Goal: Information Seeking & Learning: Learn about a topic

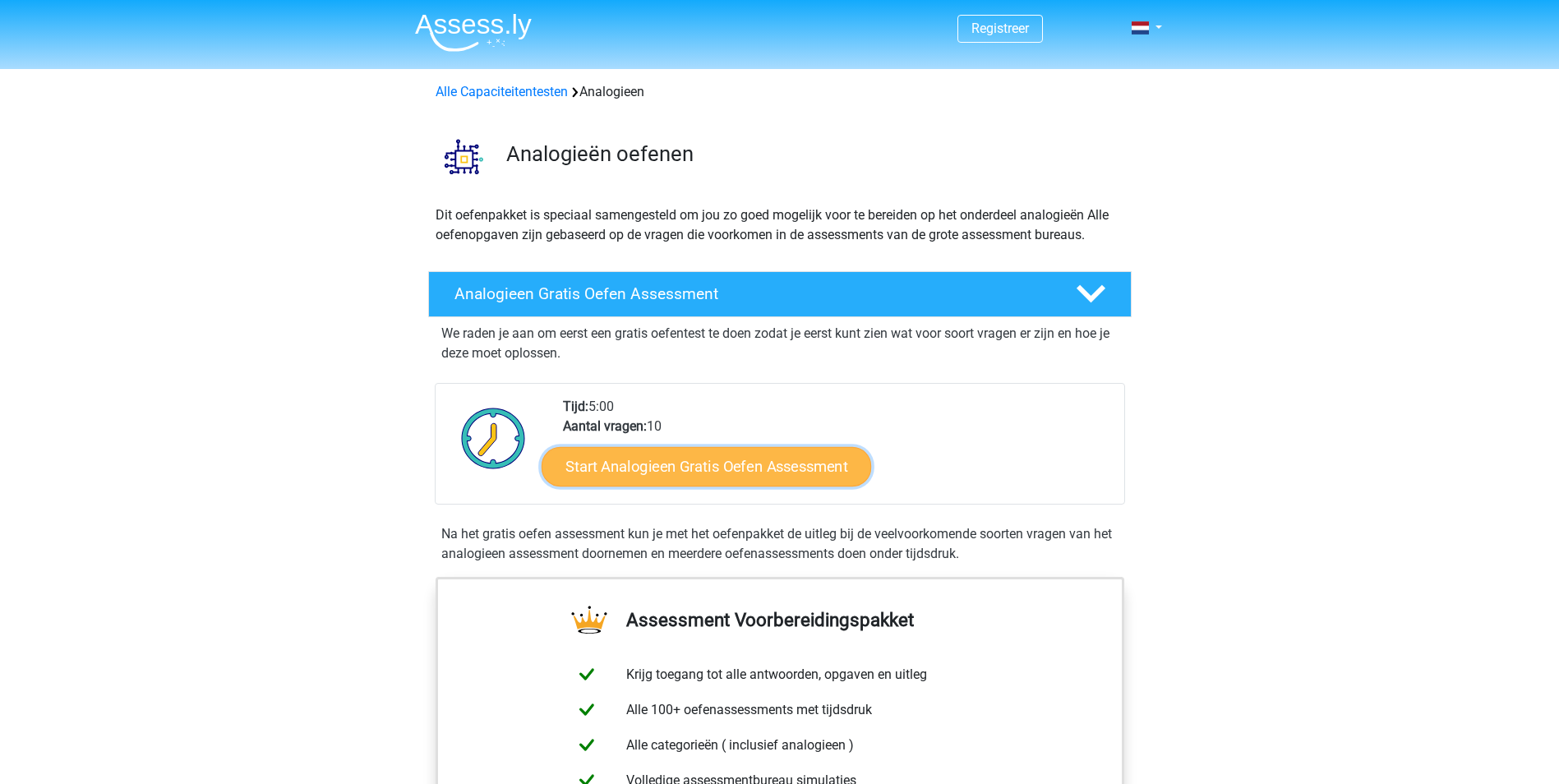
click at [734, 466] on link "Start Analogieen Gratis Oefen Assessment" at bounding box center [706, 466] width 330 height 39
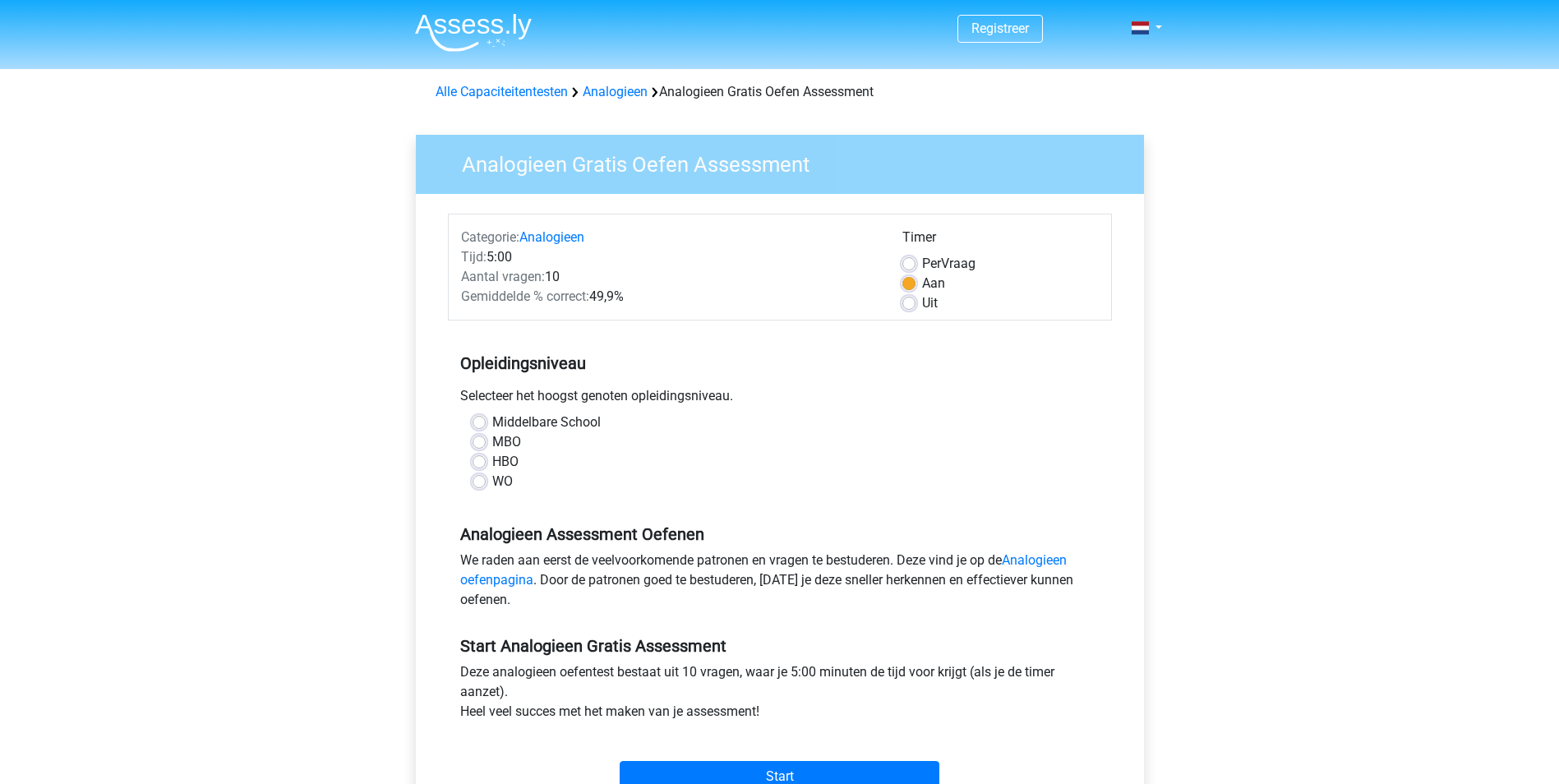
click at [492, 460] on label "HBO" at bounding box center [505, 461] width 27 height 20
click at [480, 460] on input "HBO" at bounding box center [478, 460] width 13 height 16
radio input "true"
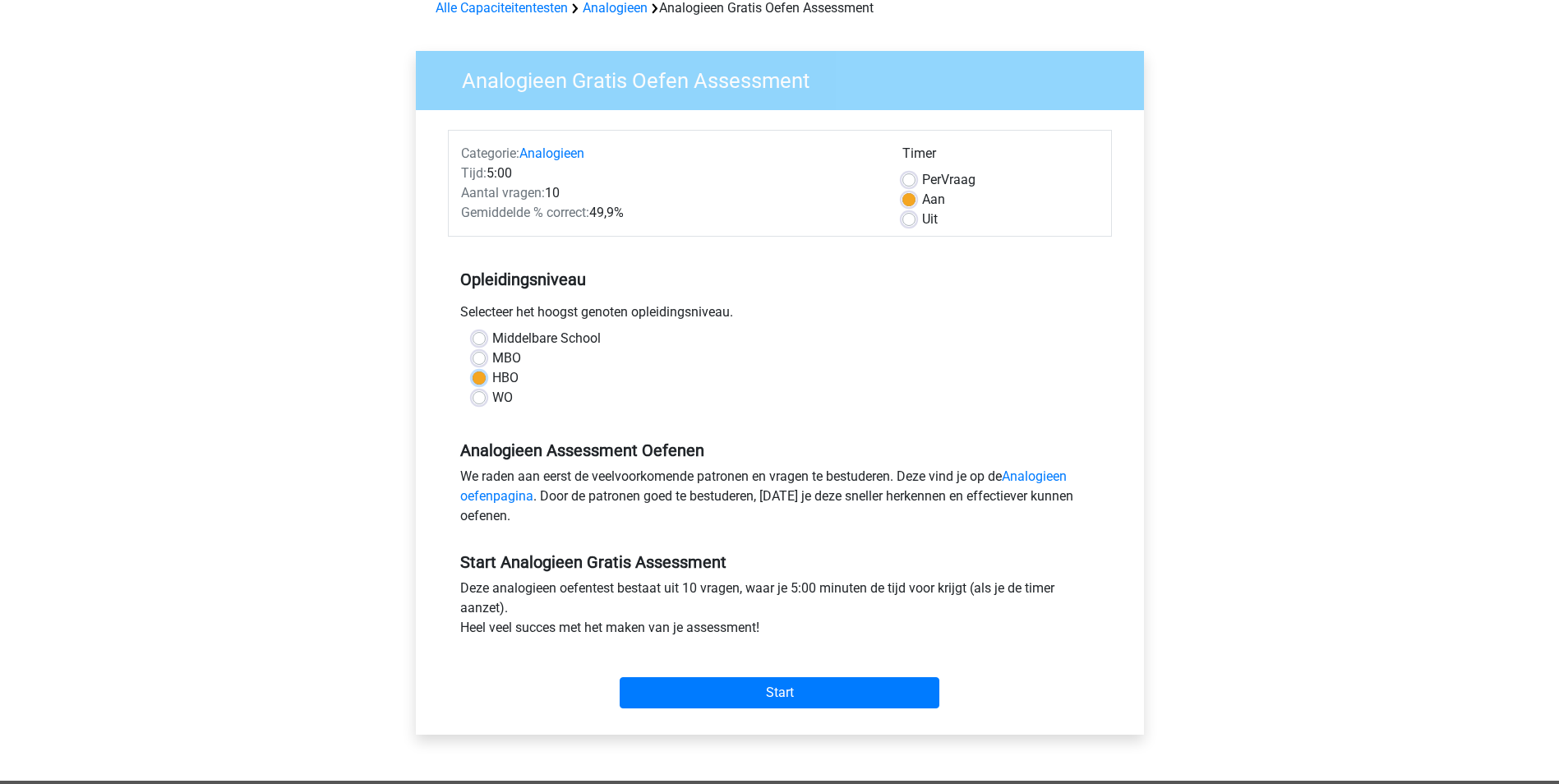
scroll to position [164, 0]
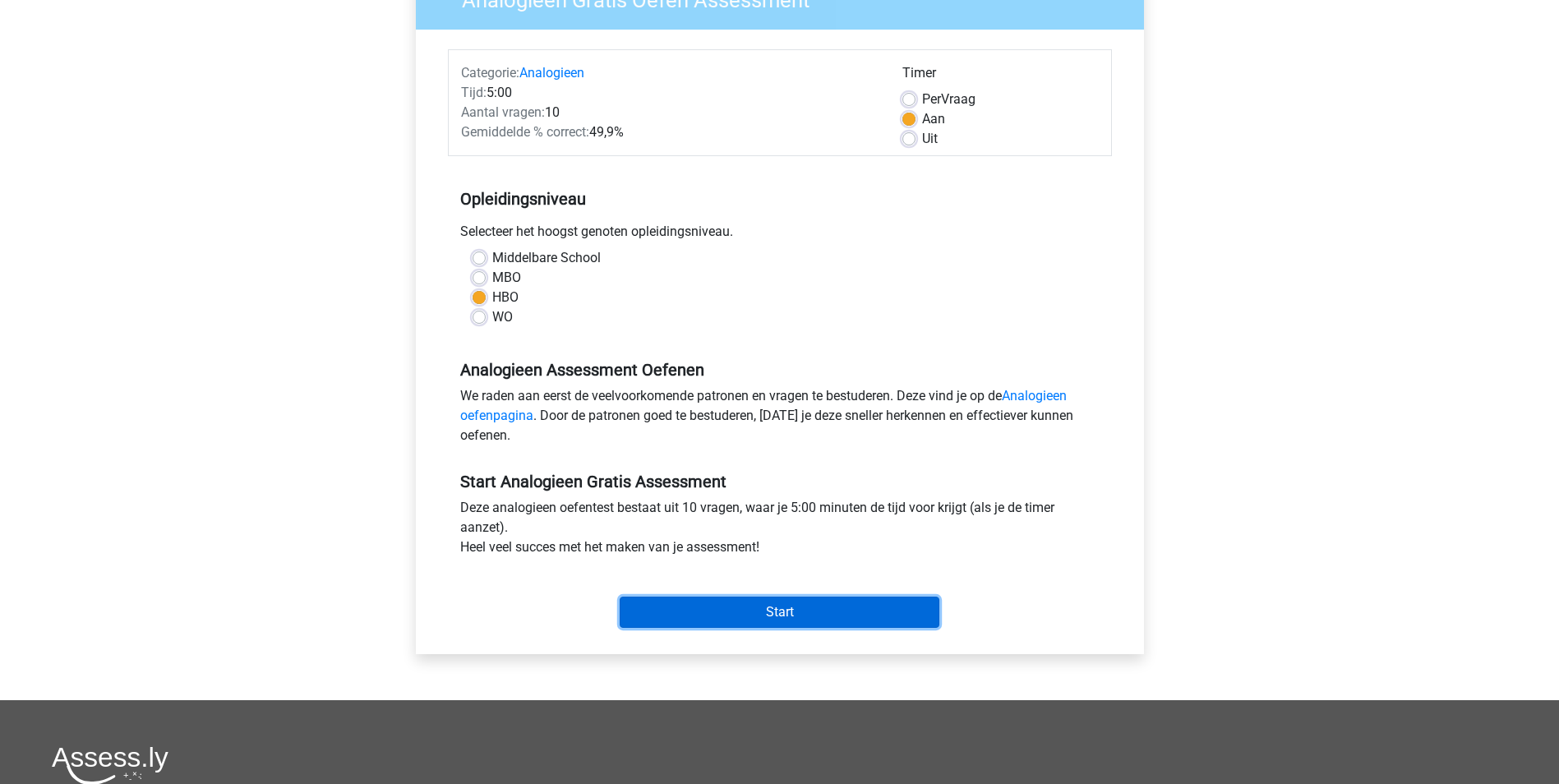
click at [790, 626] on input "Start" at bounding box center [779, 612] width 319 height 31
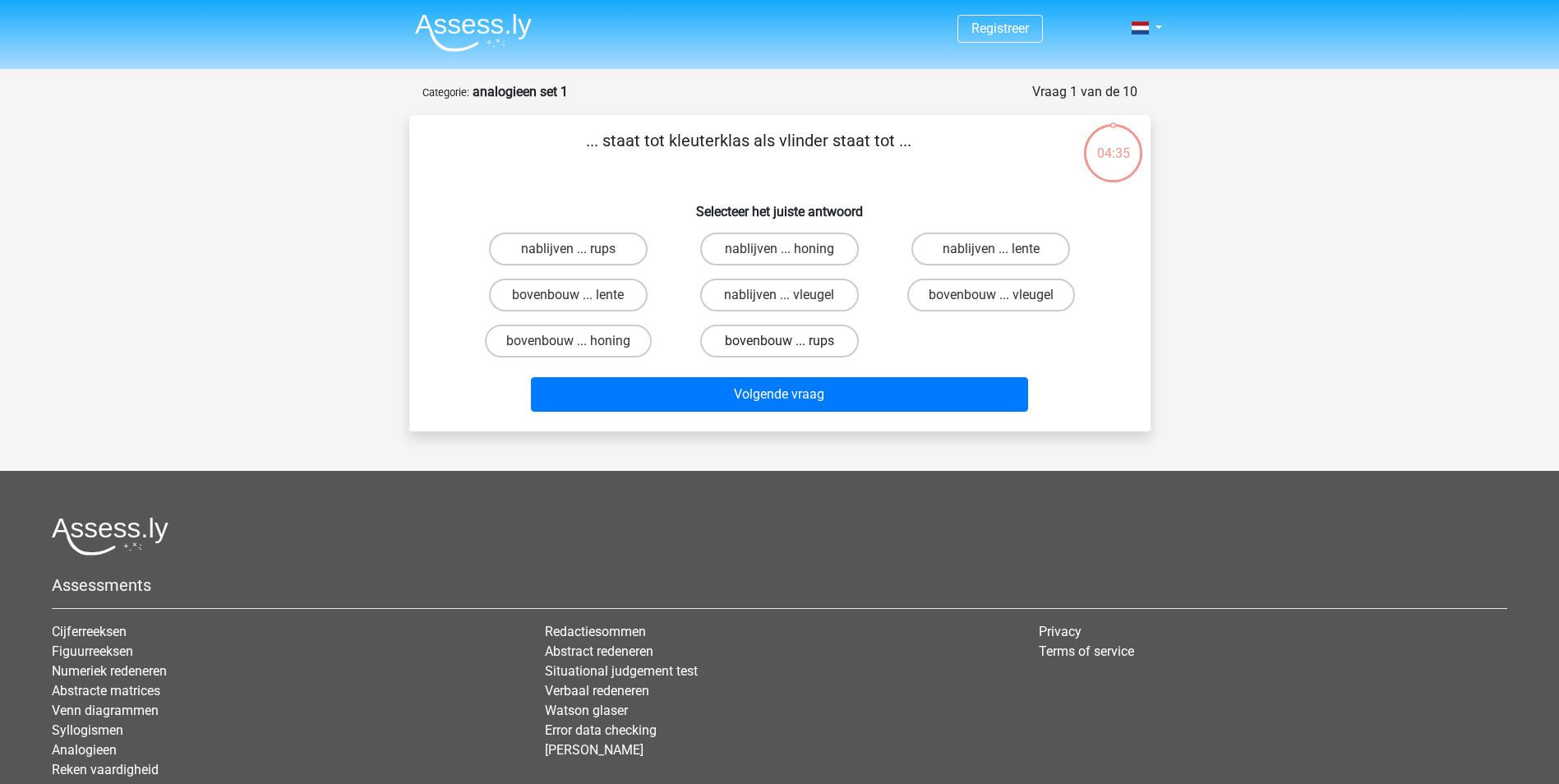
click at [803, 341] on label "bovenbouw ... rups" at bounding box center [779, 340] width 158 height 33
click at [790, 341] on input "bovenbouw ... rups" at bounding box center [784, 346] width 11 height 11
radio input "true"
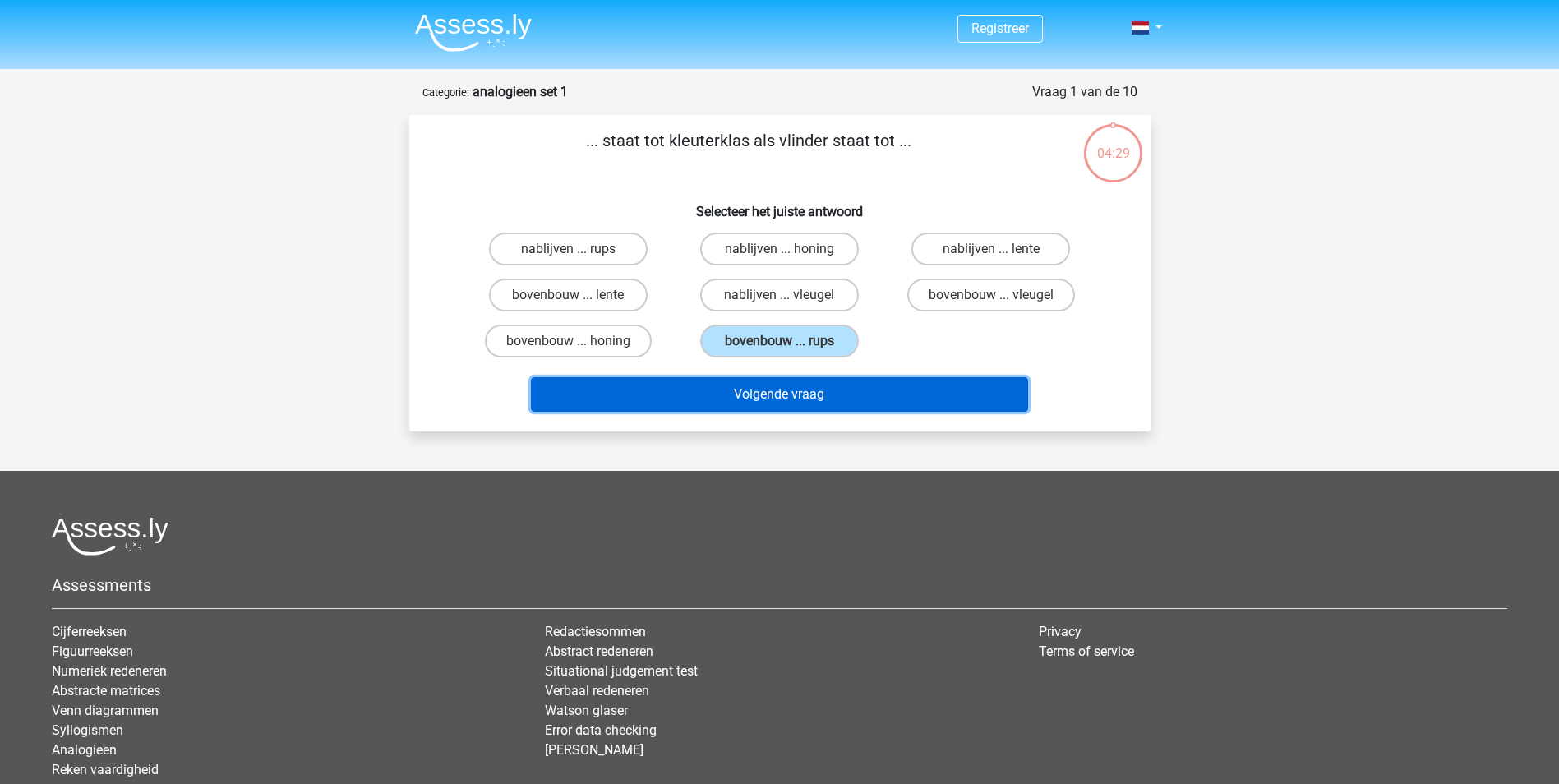
click at [817, 394] on button "Volgende vraag" at bounding box center [779, 394] width 497 height 35
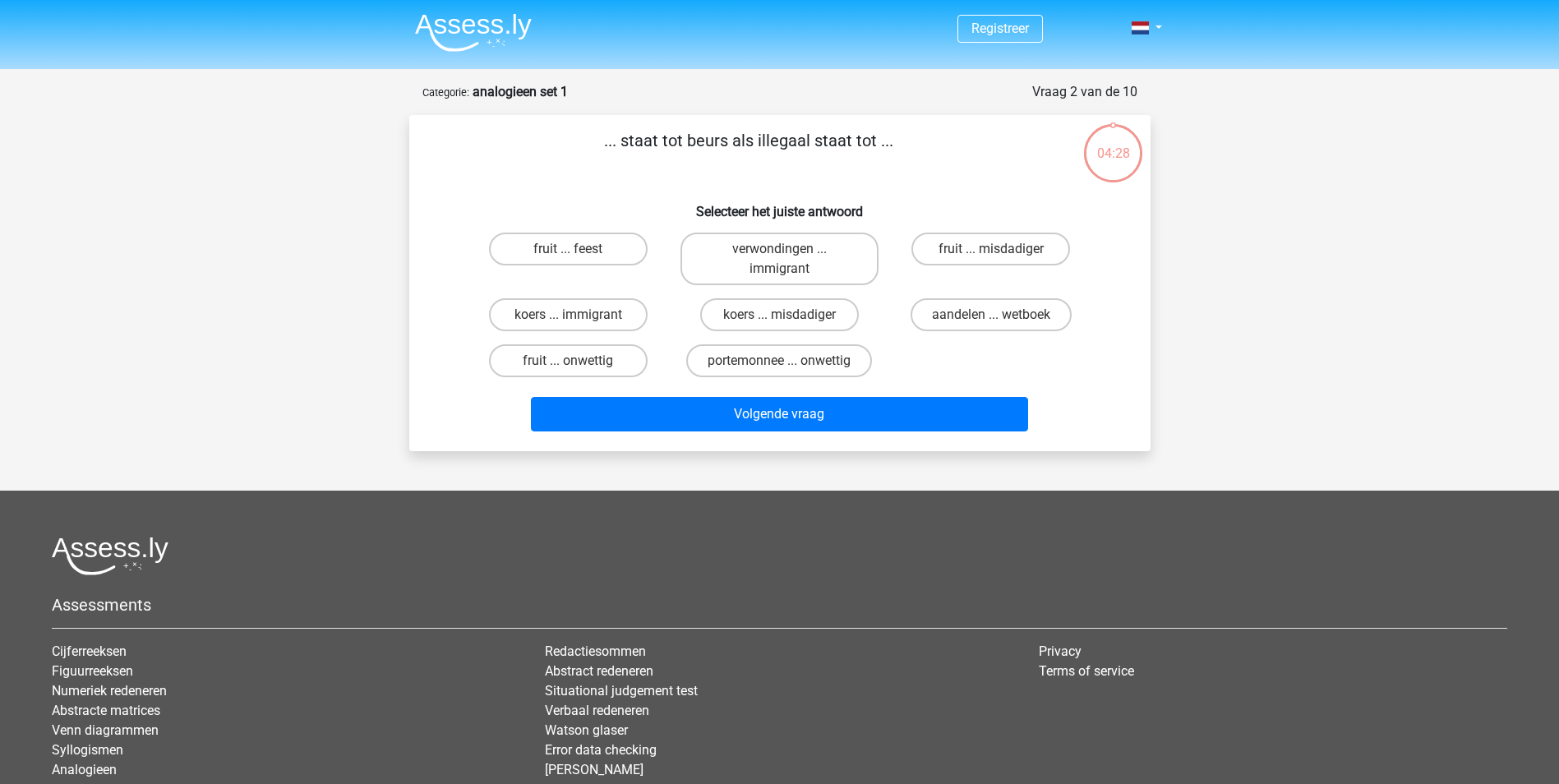
scroll to position [82, 0]
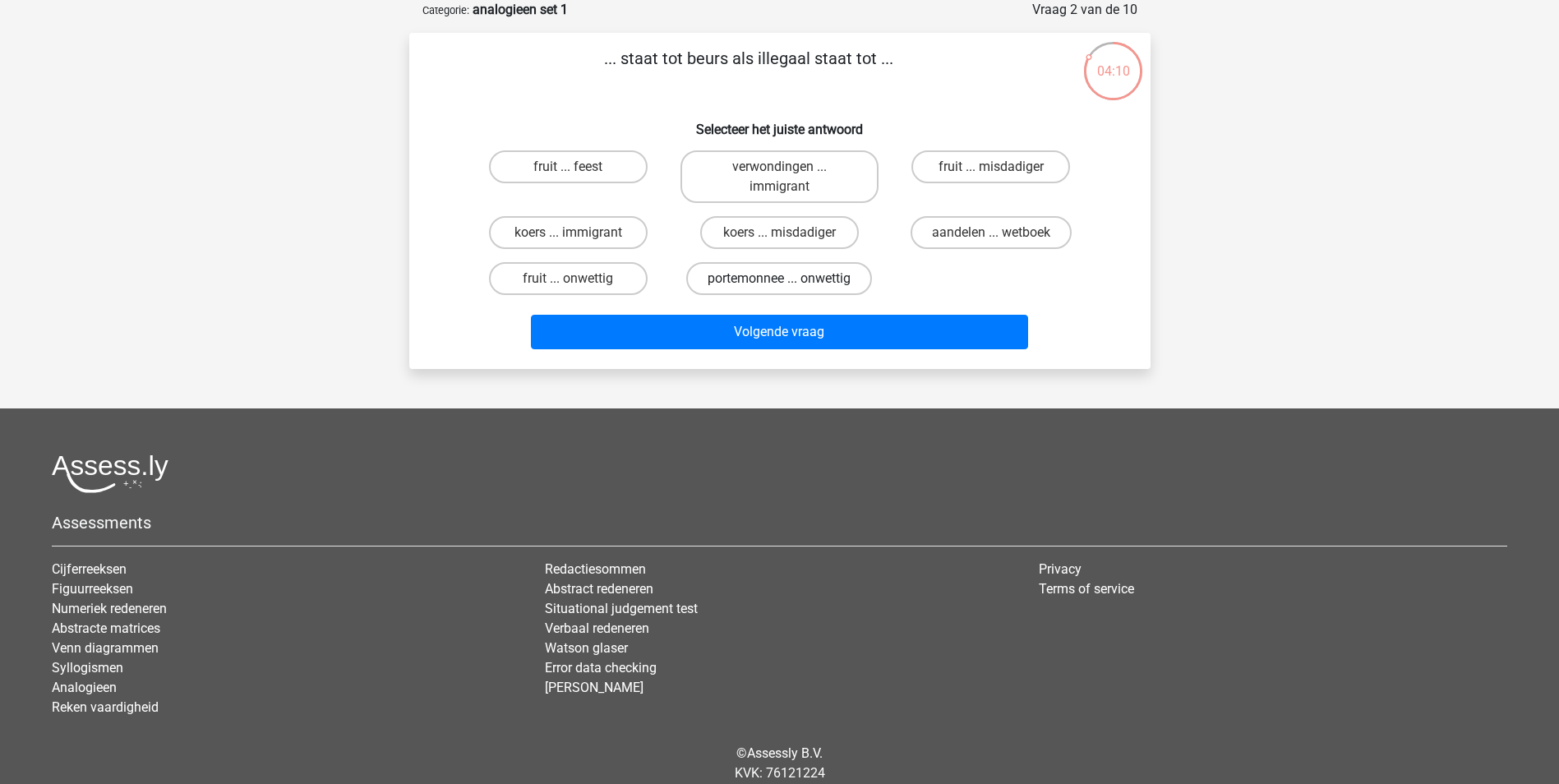
click at [817, 276] on label "portemonnee ... onwettig" at bounding box center [779, 278] width 186 height 33
click at [790, 278] on input "portemonnee ... onwettig" at bounding box center [784, 284] width 11 height 11
radio input "true"
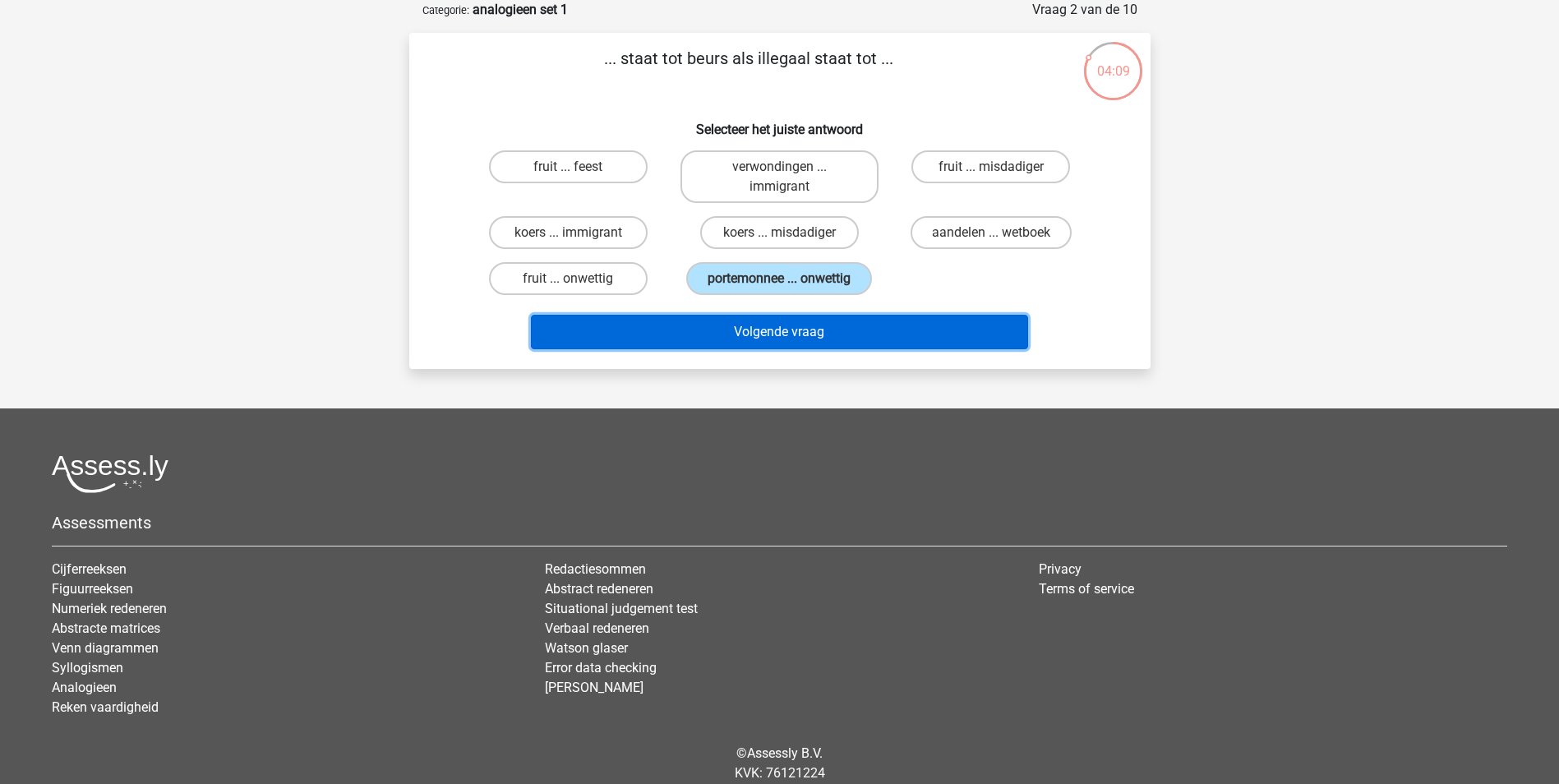
click at [806, 330] on button "Volgende vraag" at bounding box center [779, 332] width 497 height 35
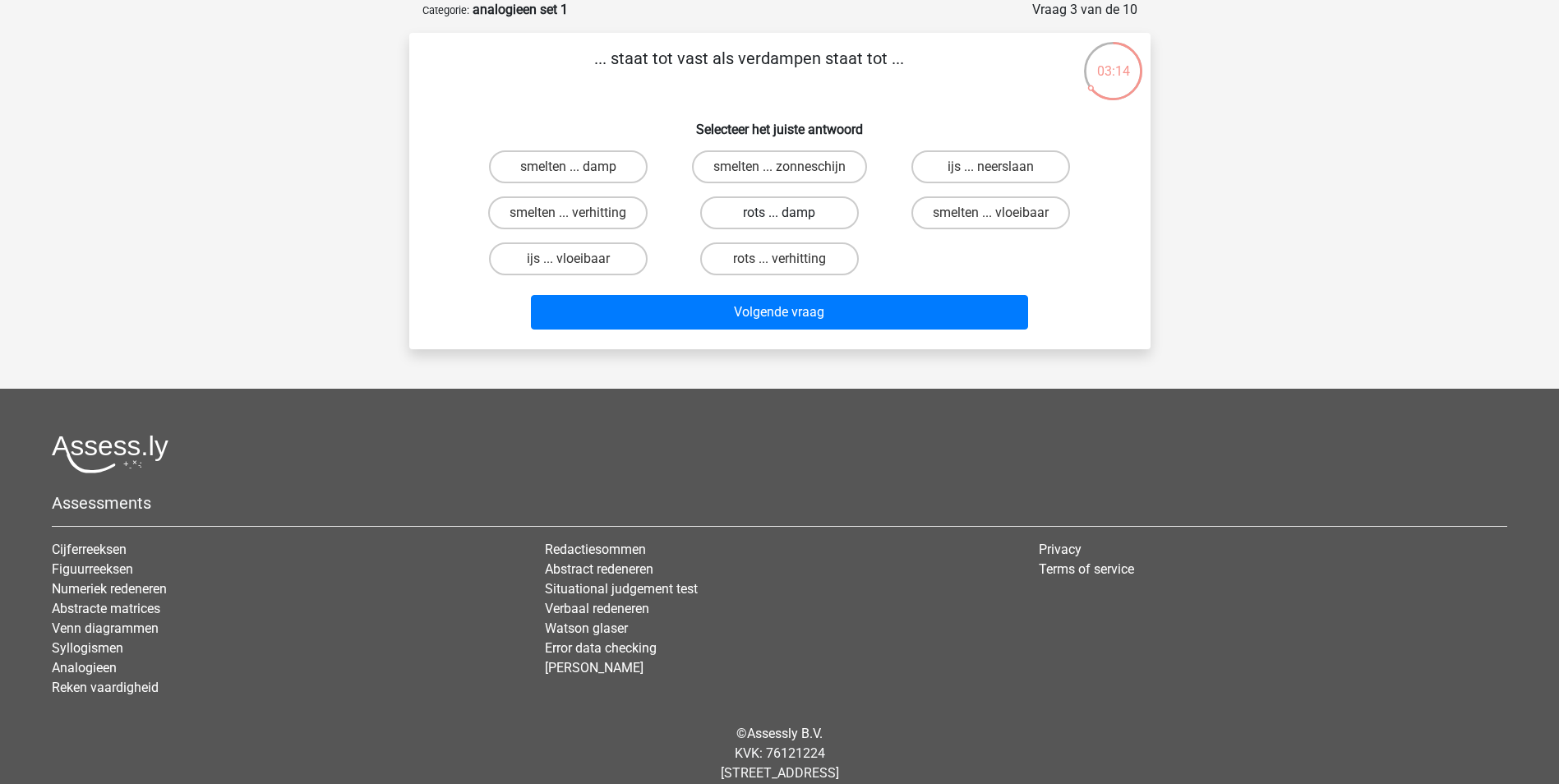
click at [821, 211] on label "rots ... damp" at bounding box center [779, 212] width 158 height 33
click at [790, 212] on input "rots ... damp" at bounding box center [784, 218] width 11 height 11
radio input "true"
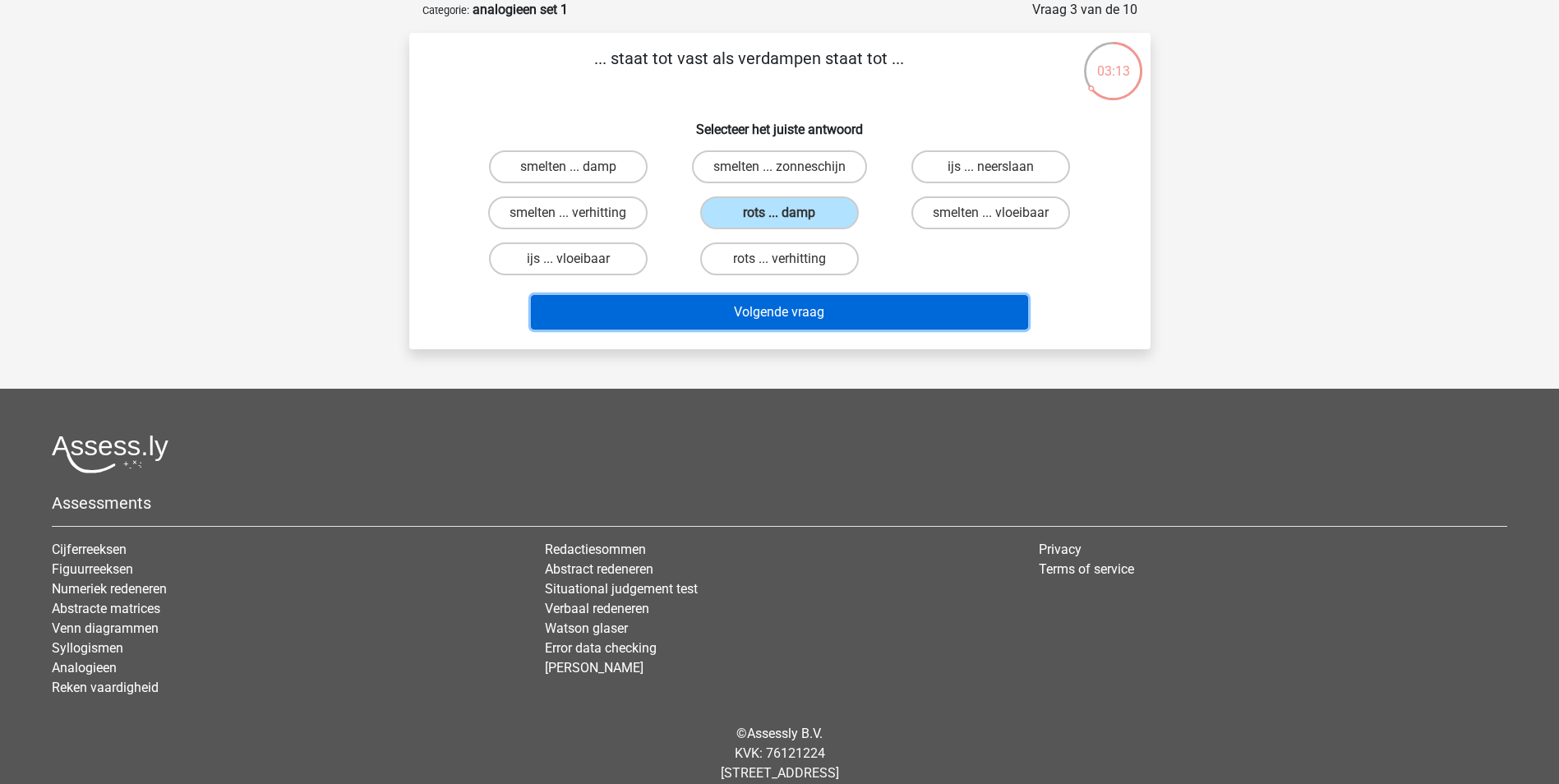
click at [792, 309] on button "Volgende vraag" at bounding box center [779, 312] width 497 height 35
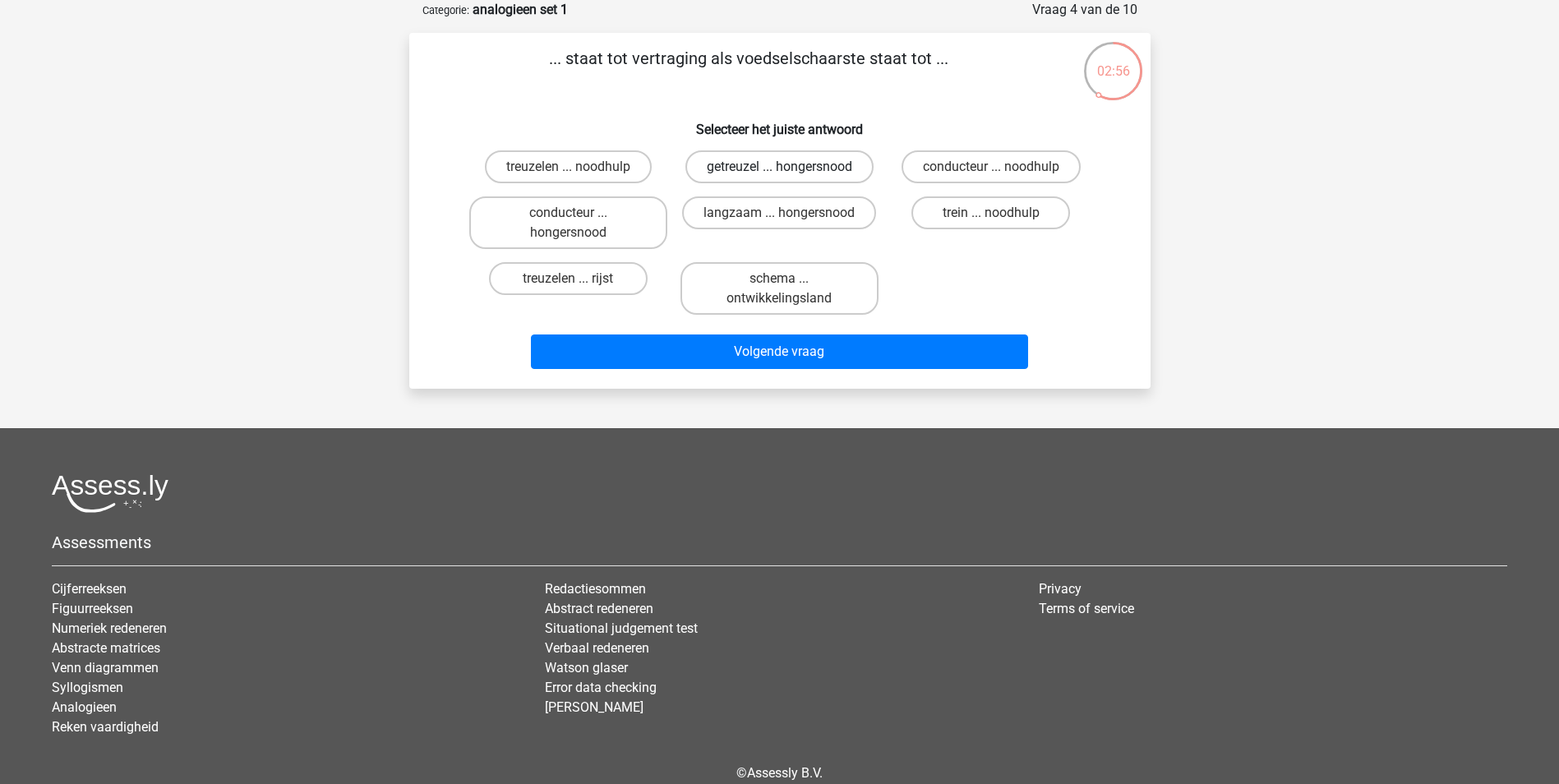
click at [767, 171] on label "getreuzel ... hongersnood" at bounding box center [780, 166] width 189 height 33
click at [779, 171] on input "getreuzel ... hongersnood" at bounding box center [784, 172] width 11 height 11
radio input "true"
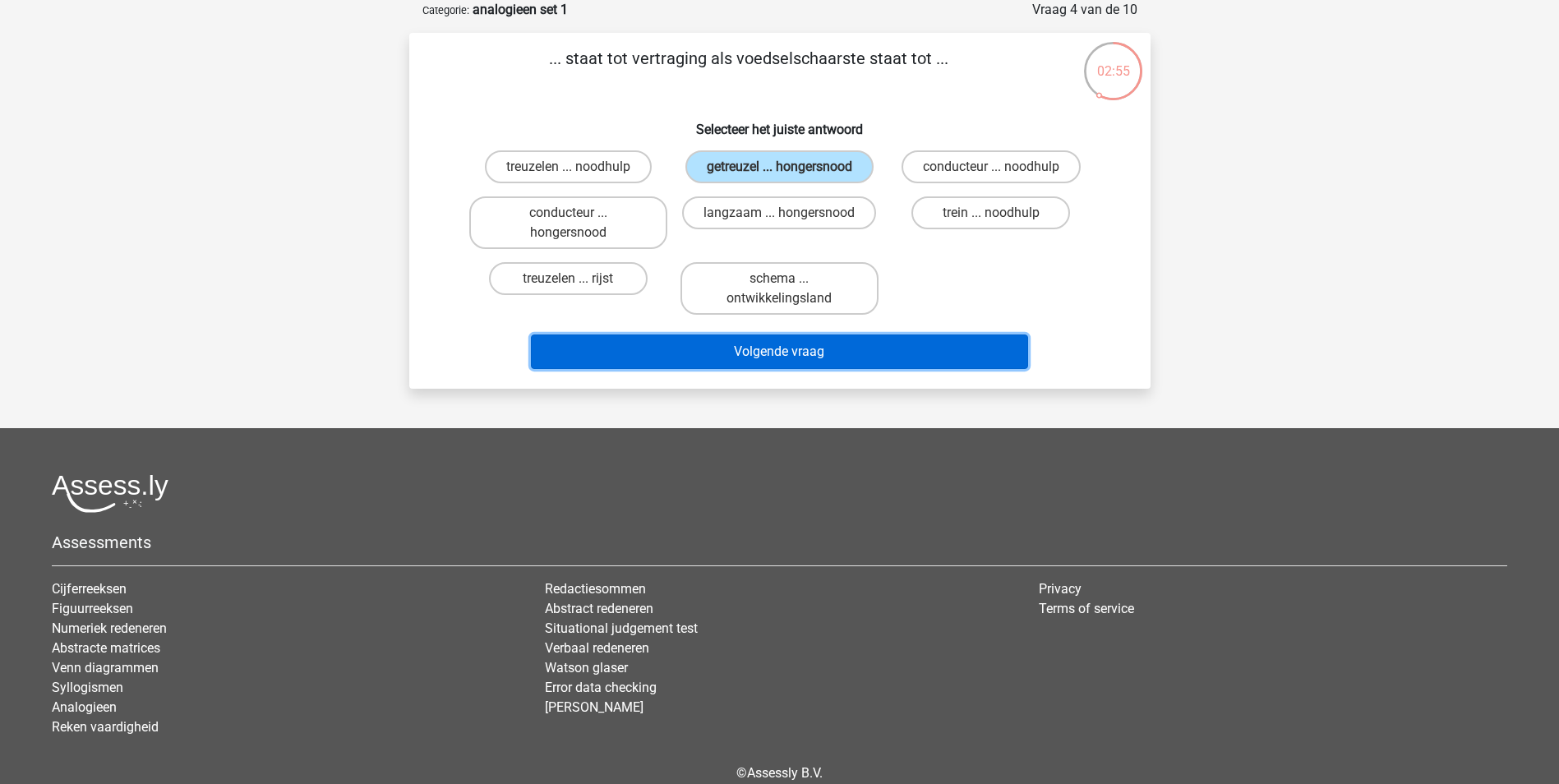
click at [851, 349] on button "Volgende vraag" at bounding box center [779, 351] width 497 height 35
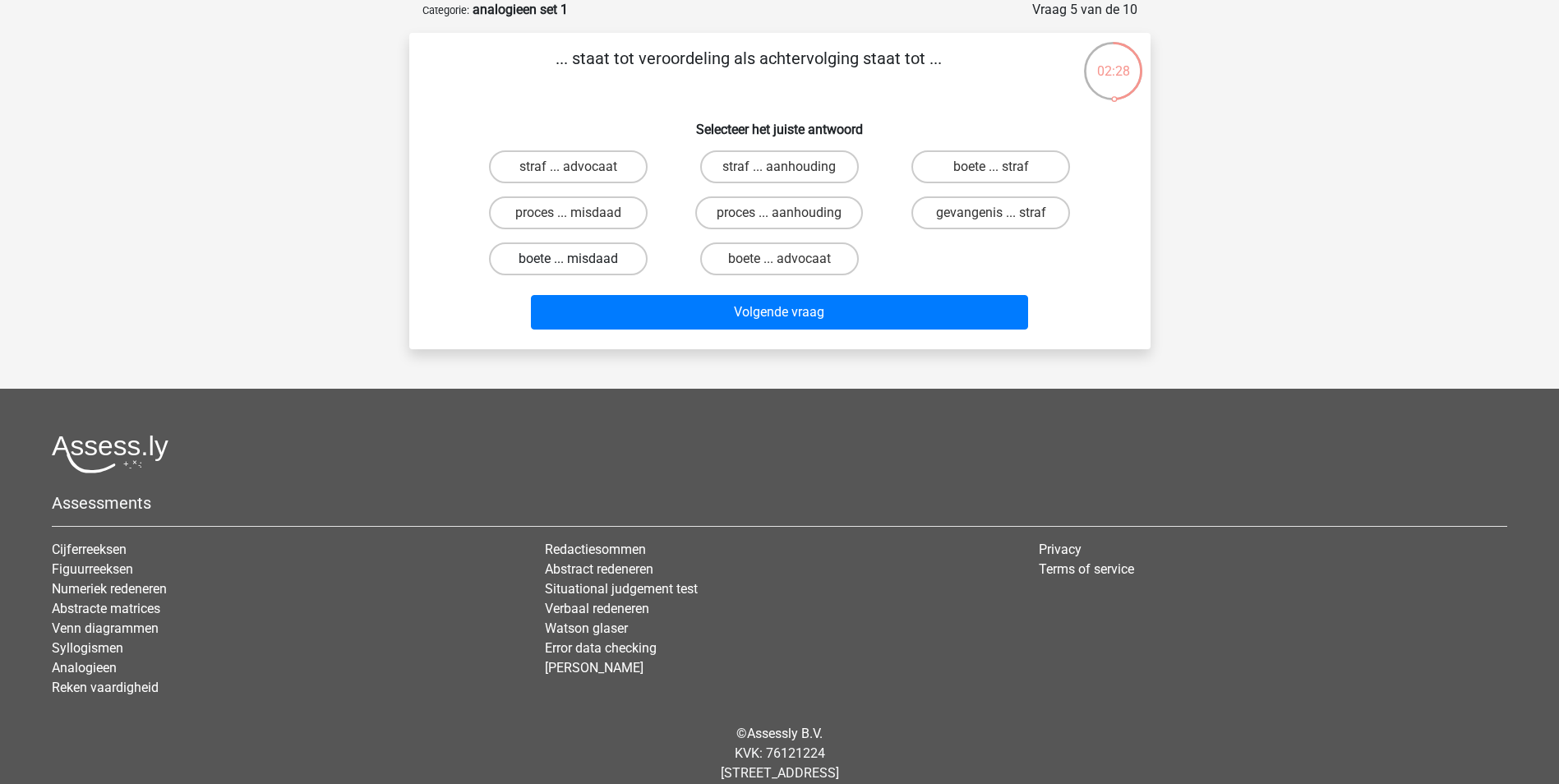
click at [596, 260] on label "boete ... misdaad" at bounding box center [568, 259] width 158 height 33
click at [579, 260] on input "boete ... misdaad" at bounding box center [573, 264] width 11 height 11
radio input "true"
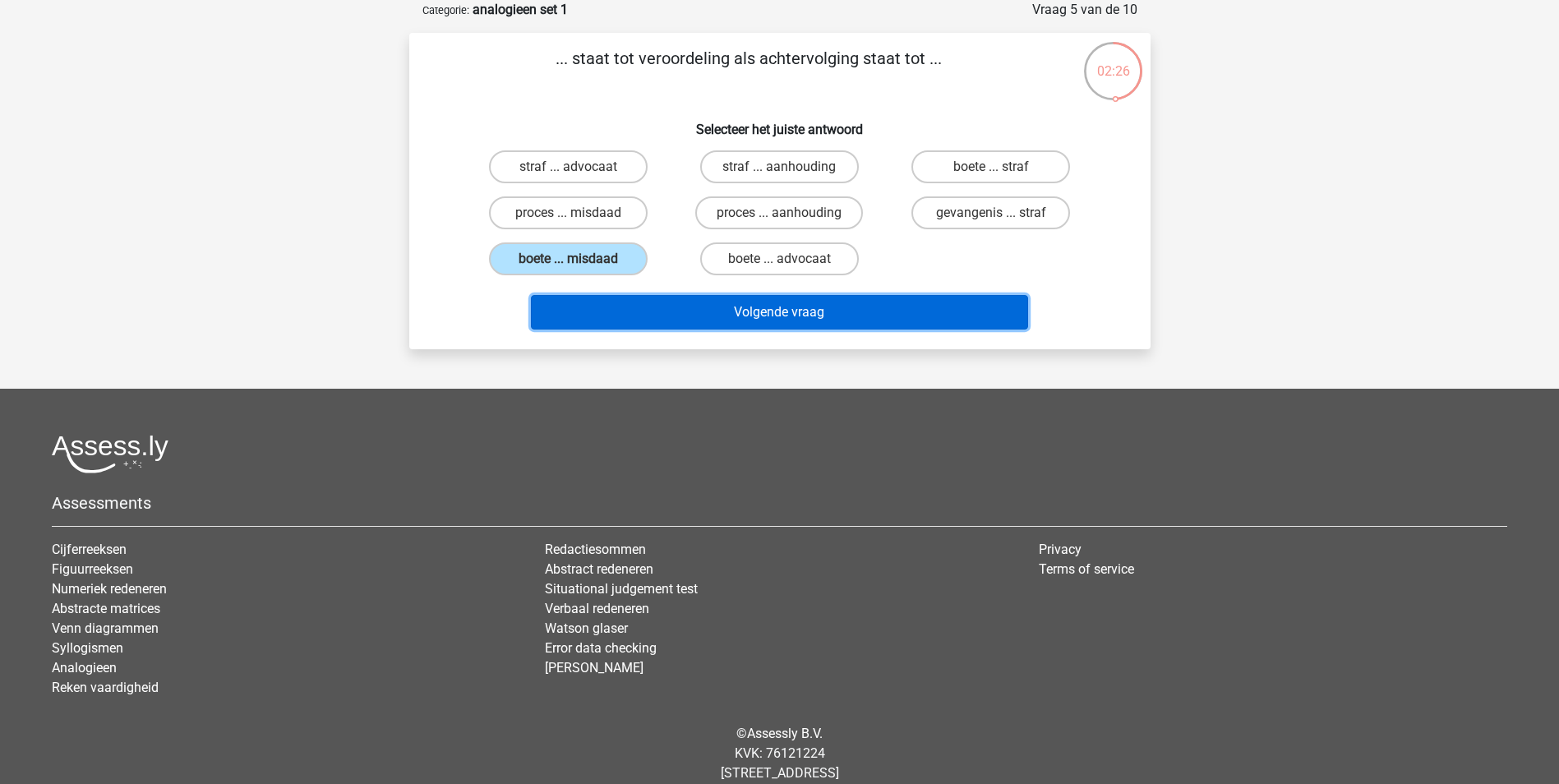
click at [766, 314] on button "Volgende vraag" at bounding box center [779, 312] width 497 height 35
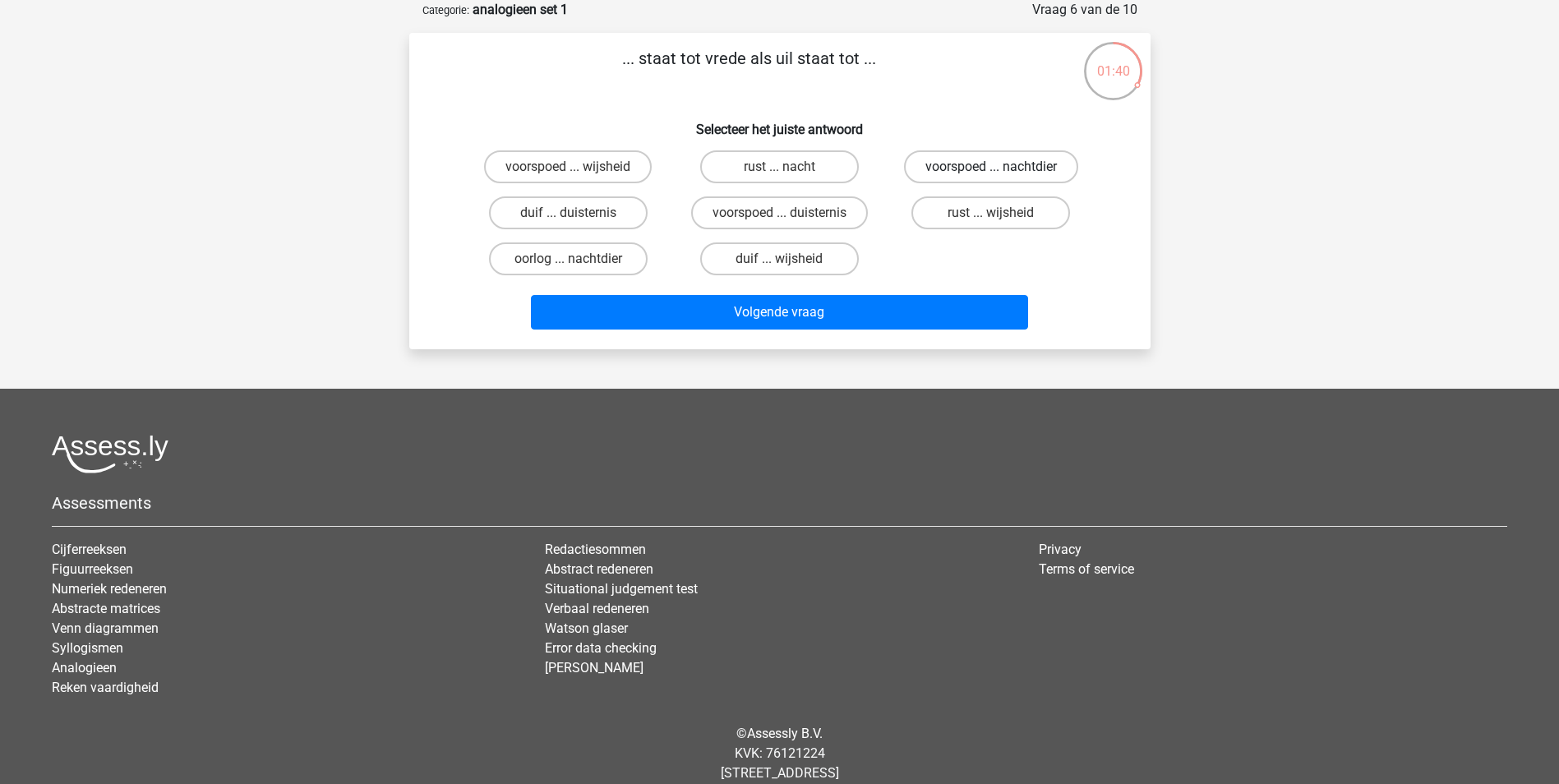
click at [994, 165] on label "voorspoed ... nachtdier" at bounding box center [991, 166] width 174 height 33
click at [994, 167] on input "voorspoed ... nachtdier" at bounding box center [996, 172] width 11 height 11
radio input "true"
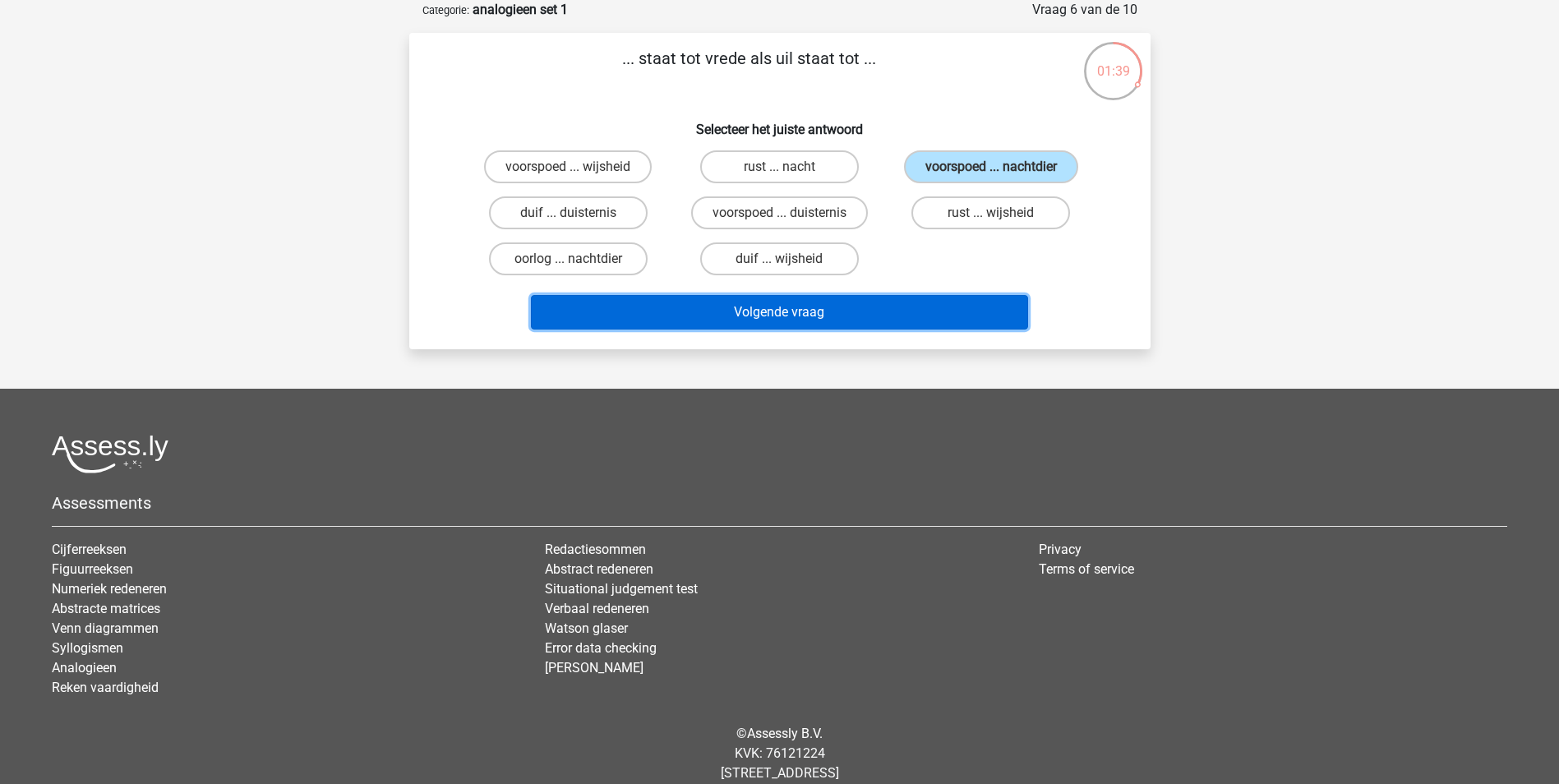
click at [888, 313] on button "Volgende vraag" at bounding box center [779, 312] width 497 height 35
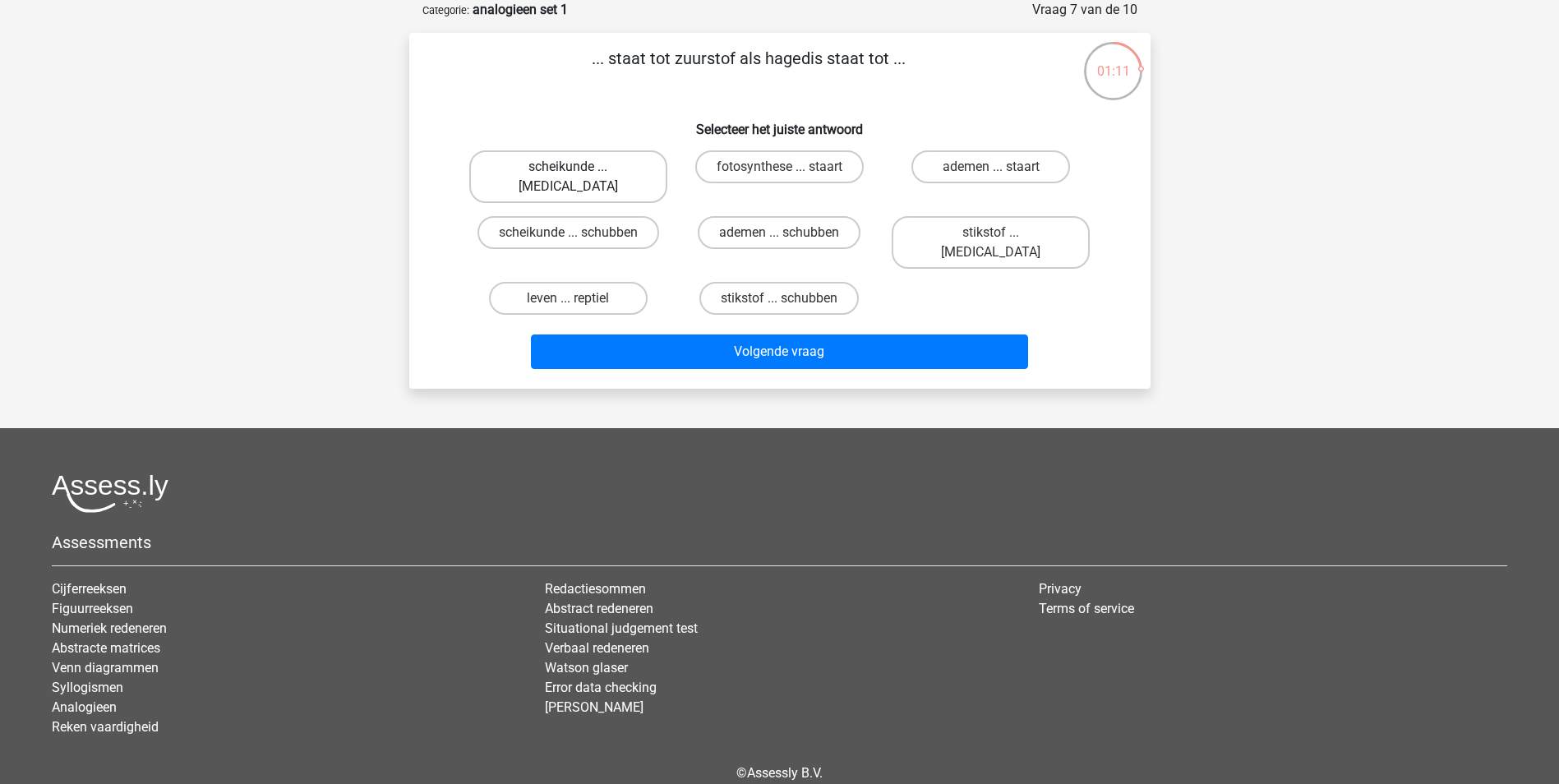
click at [590, 166] on label "scheikunde ... krokodil" at bounding box center [568, 176] width 198 height 52
click at [579, 167] on input "scheikunde ... krokodil" at bounding box center [573, 172] width 11 height 11
radio input "true"
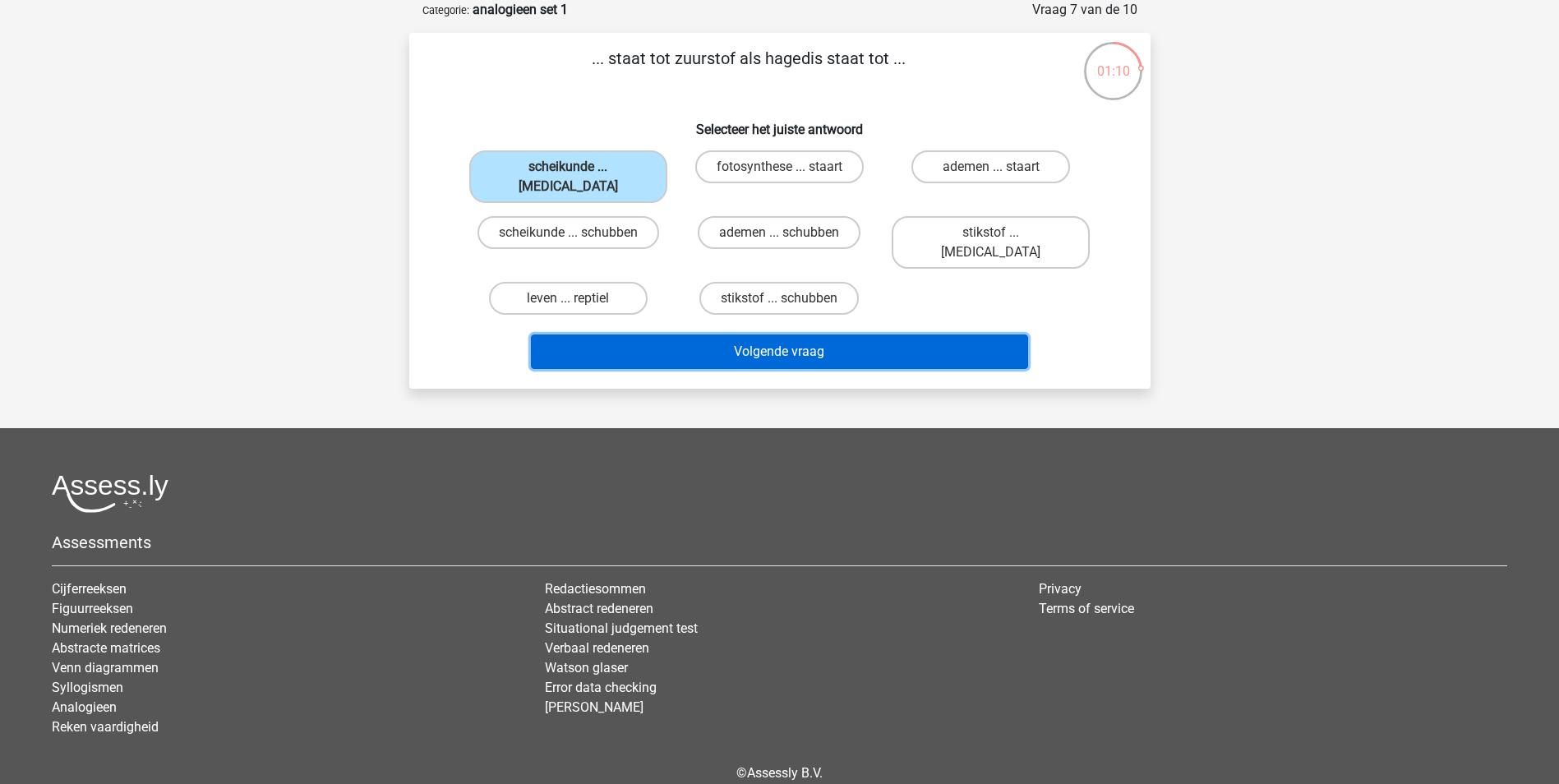
click at [726, 334] on button "Volgende vraag" at bounding box center [779, 351] width 497 height 35
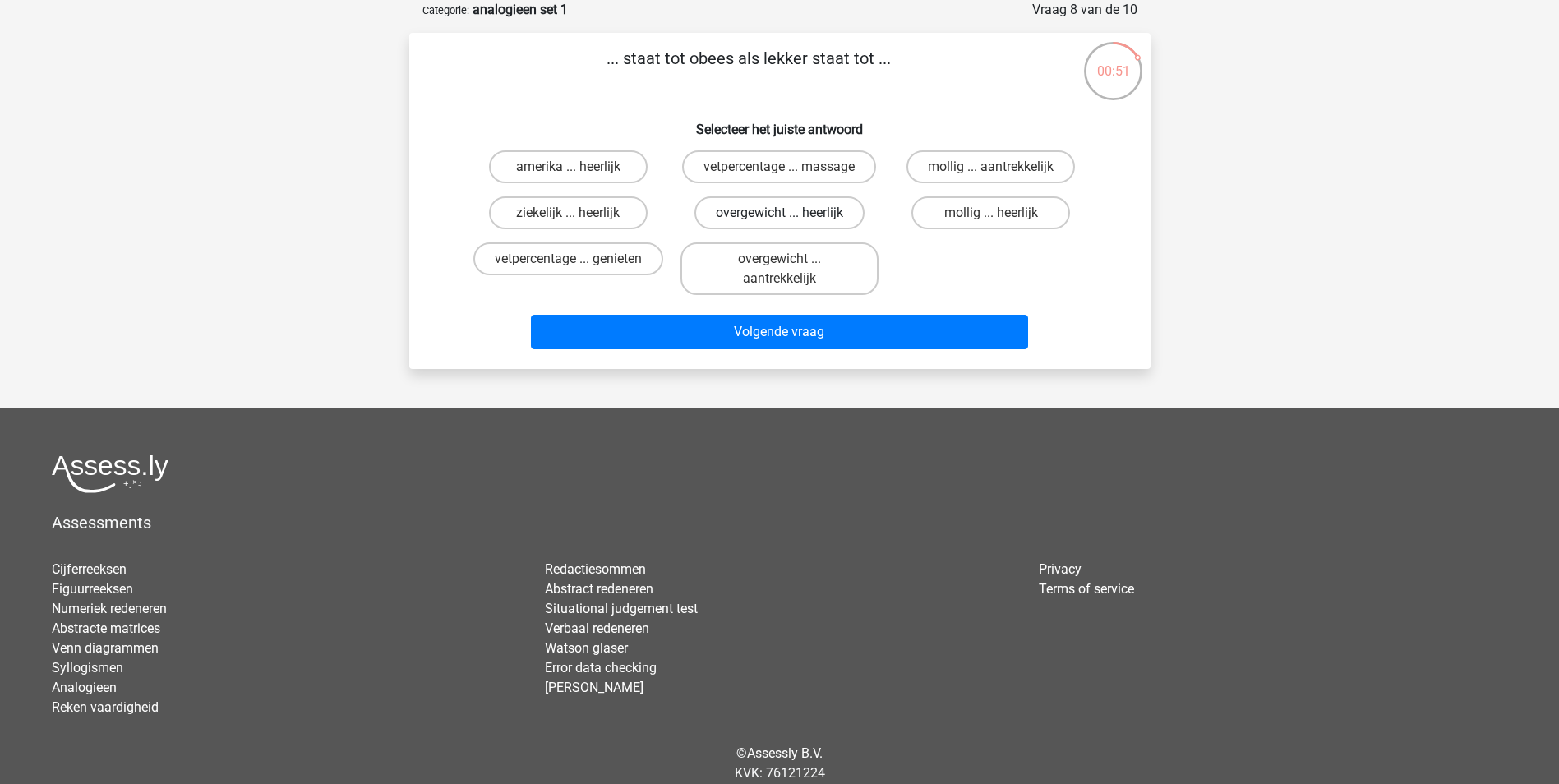
click at [772, 209] on label "overgewicht ... heerlijk" at bounding box center [779, 212] width 170 height 33
click at [779, 212] on input "overgewicht ... heerlijk" at bounding box center [784, 218] width 11 height 11
radio input "true"
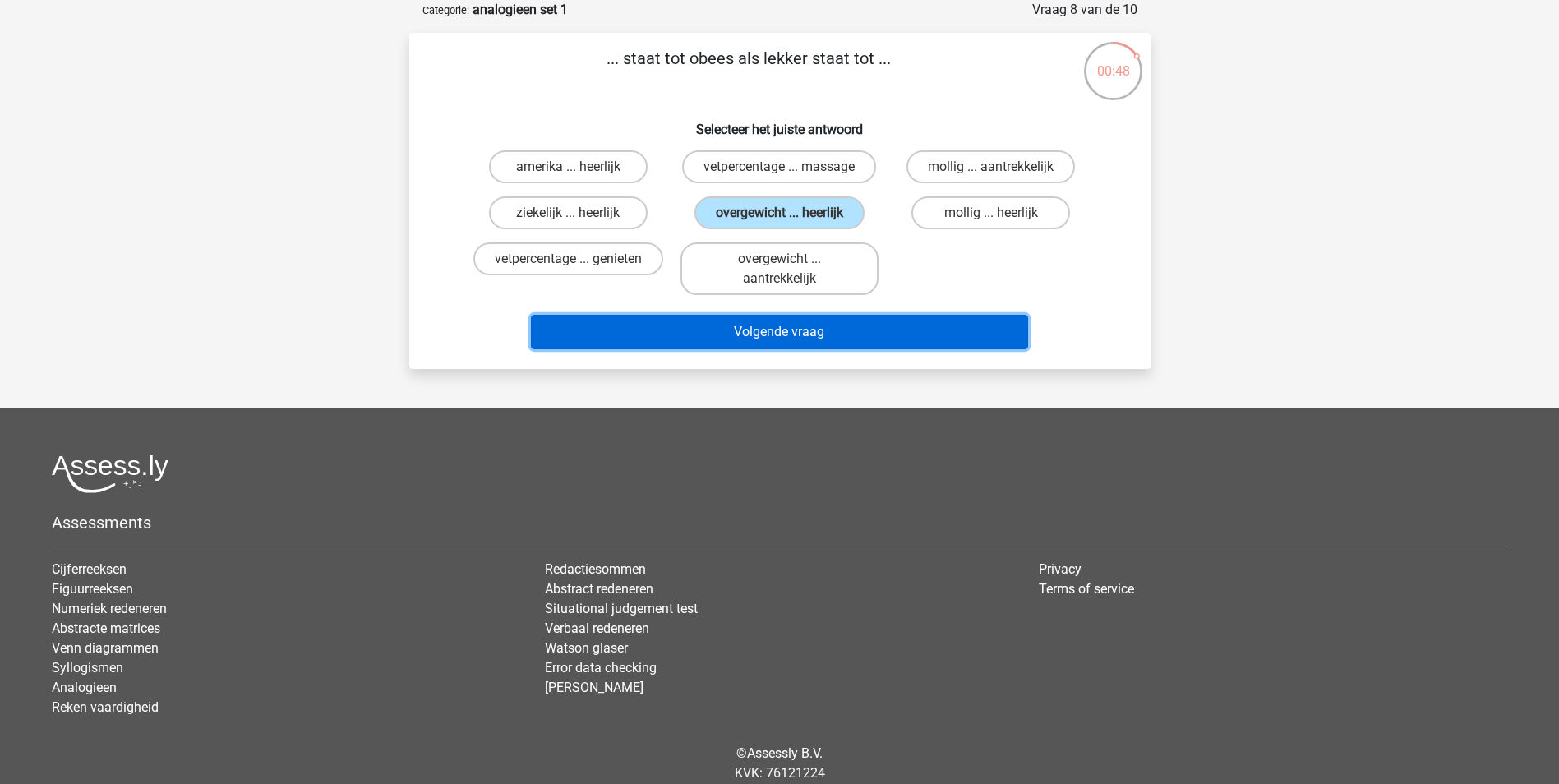
click at [810, 335] on button "Volgende vraag" at bounding box center [779, 332] width 497 height 35
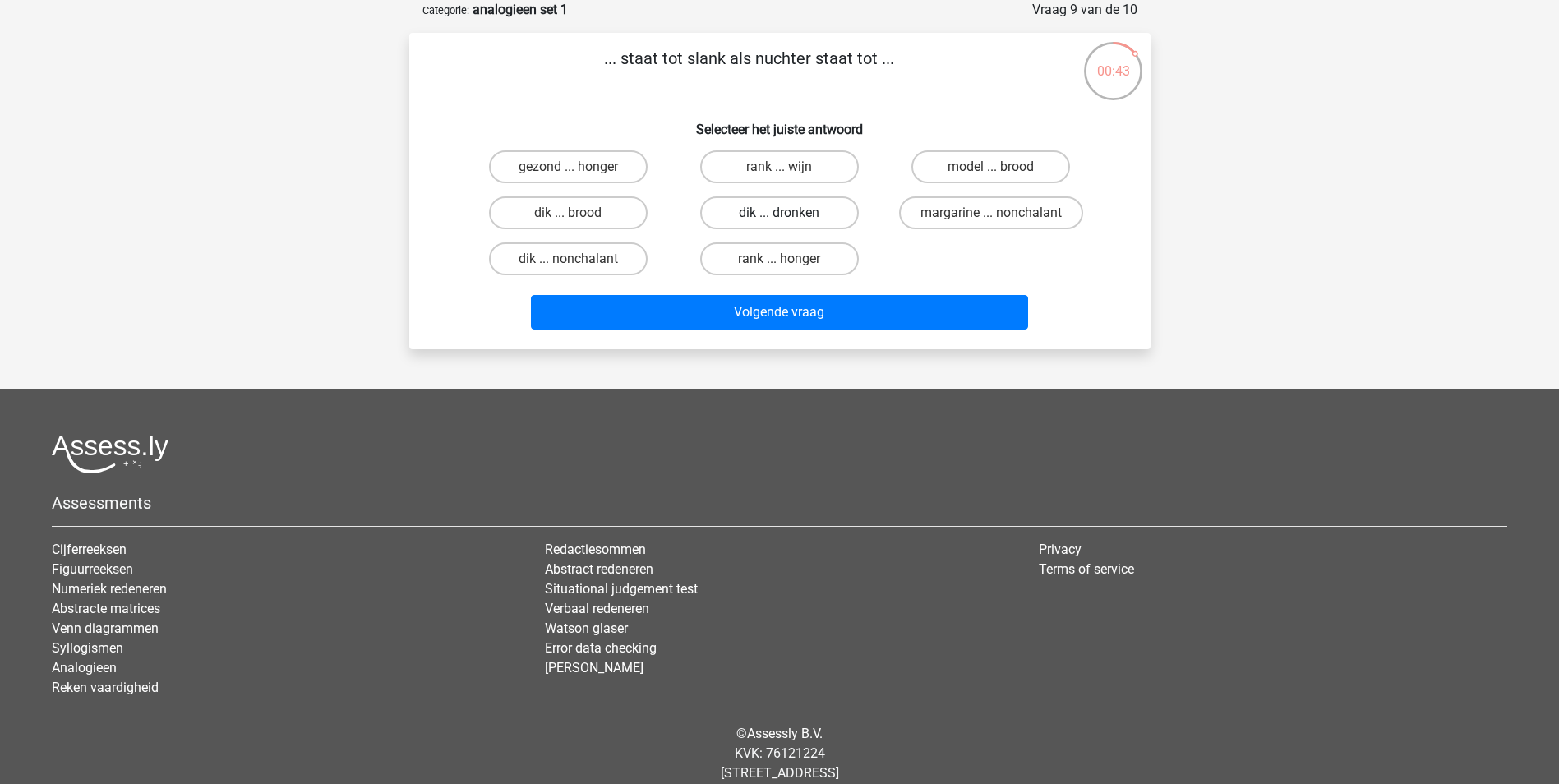
click at [805, 217] on label "dik ... dronken" at bounding box center [779, 212] width 158 height 33
click at [790, 217] on input "dik ... dronken" at bounding box center [784, 218] width 11 height 11
radio input "true"
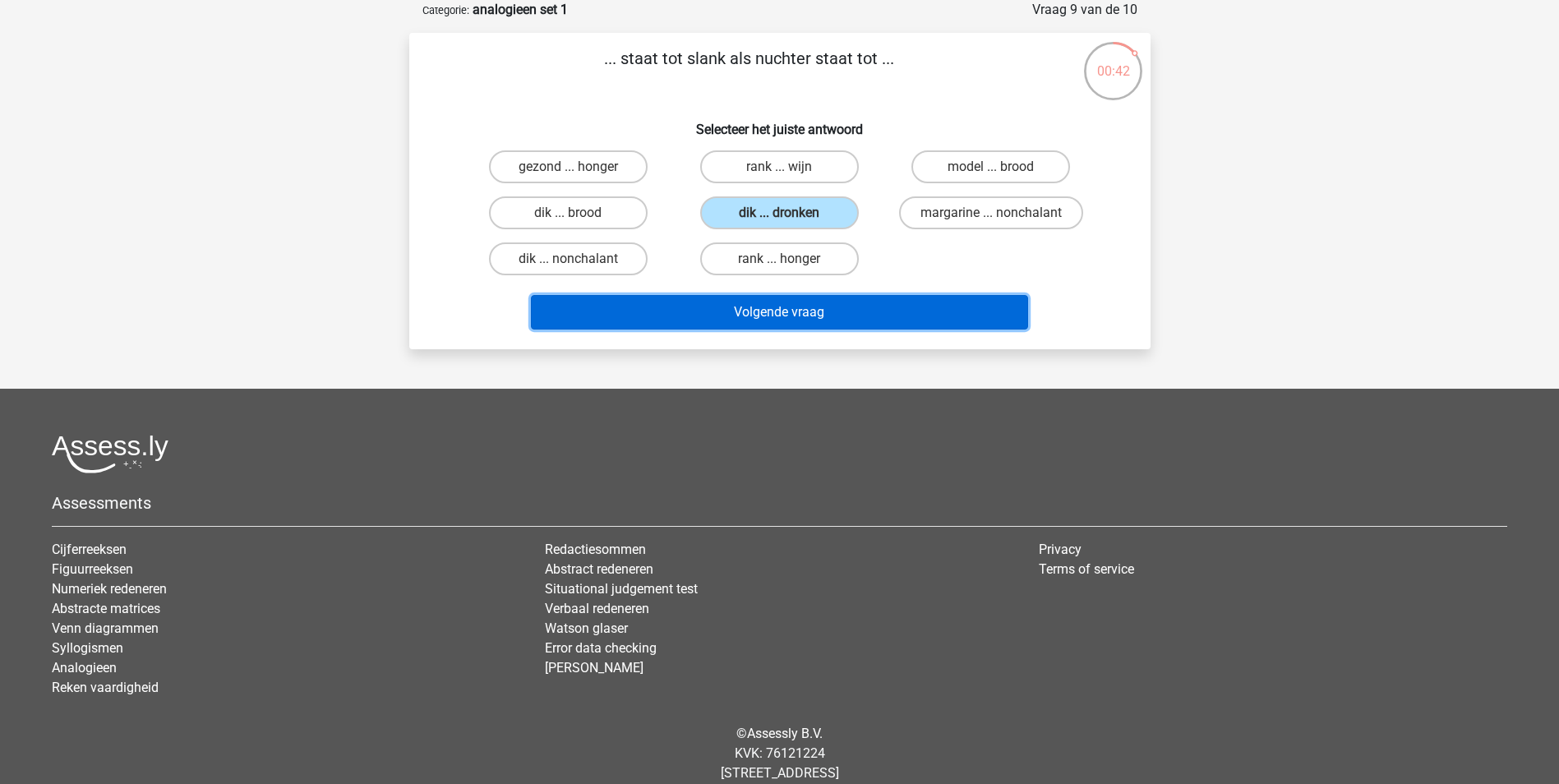
click at [807, 316] on button "Volgende vraag" at bounding box center [779, 312] width 497 height 35
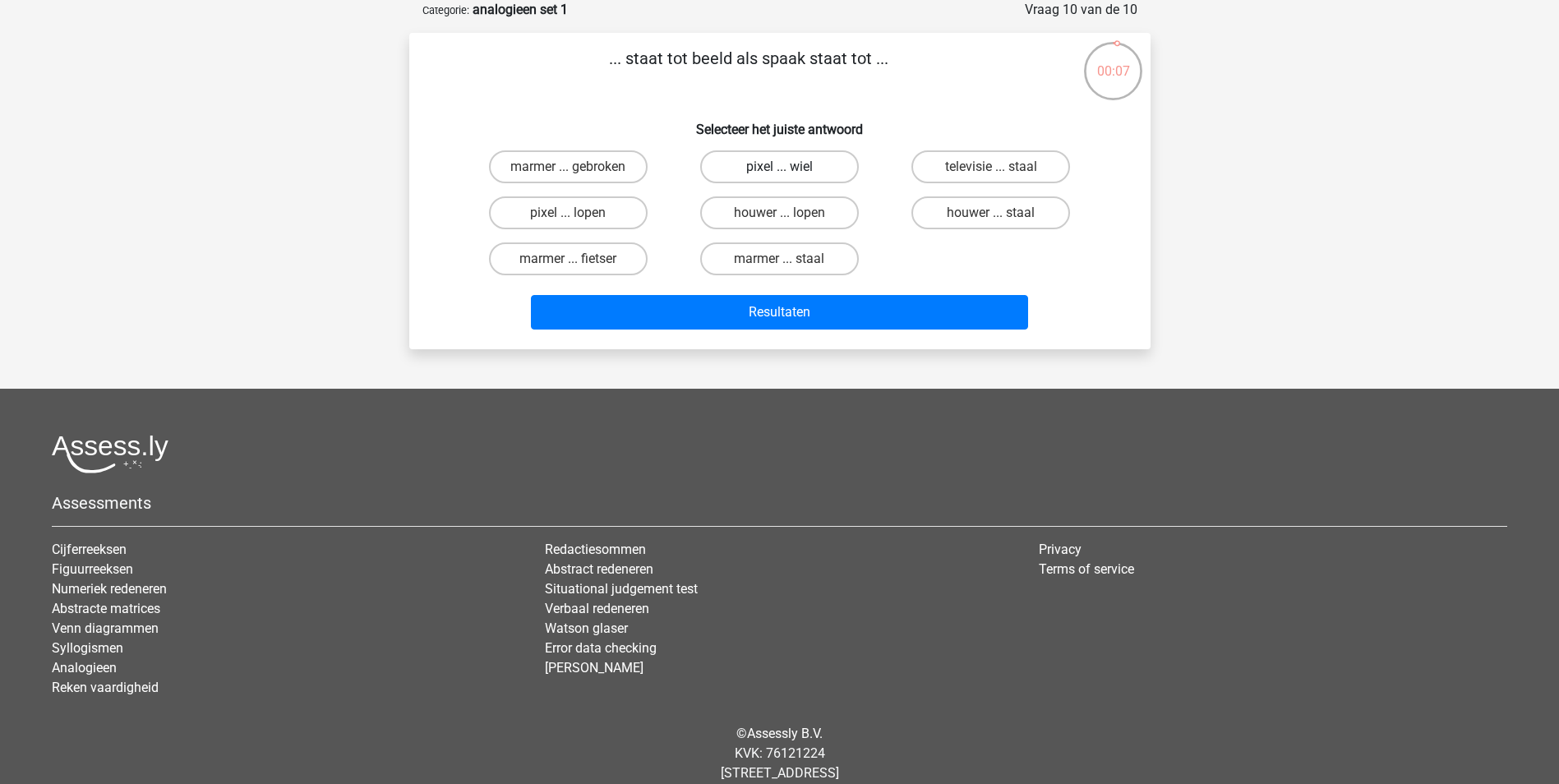
click at [791, 177] on label "pixel ... wiel" at bounding box center [779, 166] width 158 height 33
click at [790, 177] on input "pixel ... wiel" at bounding box center [784, 172] width 11 height 11
radio input "true"
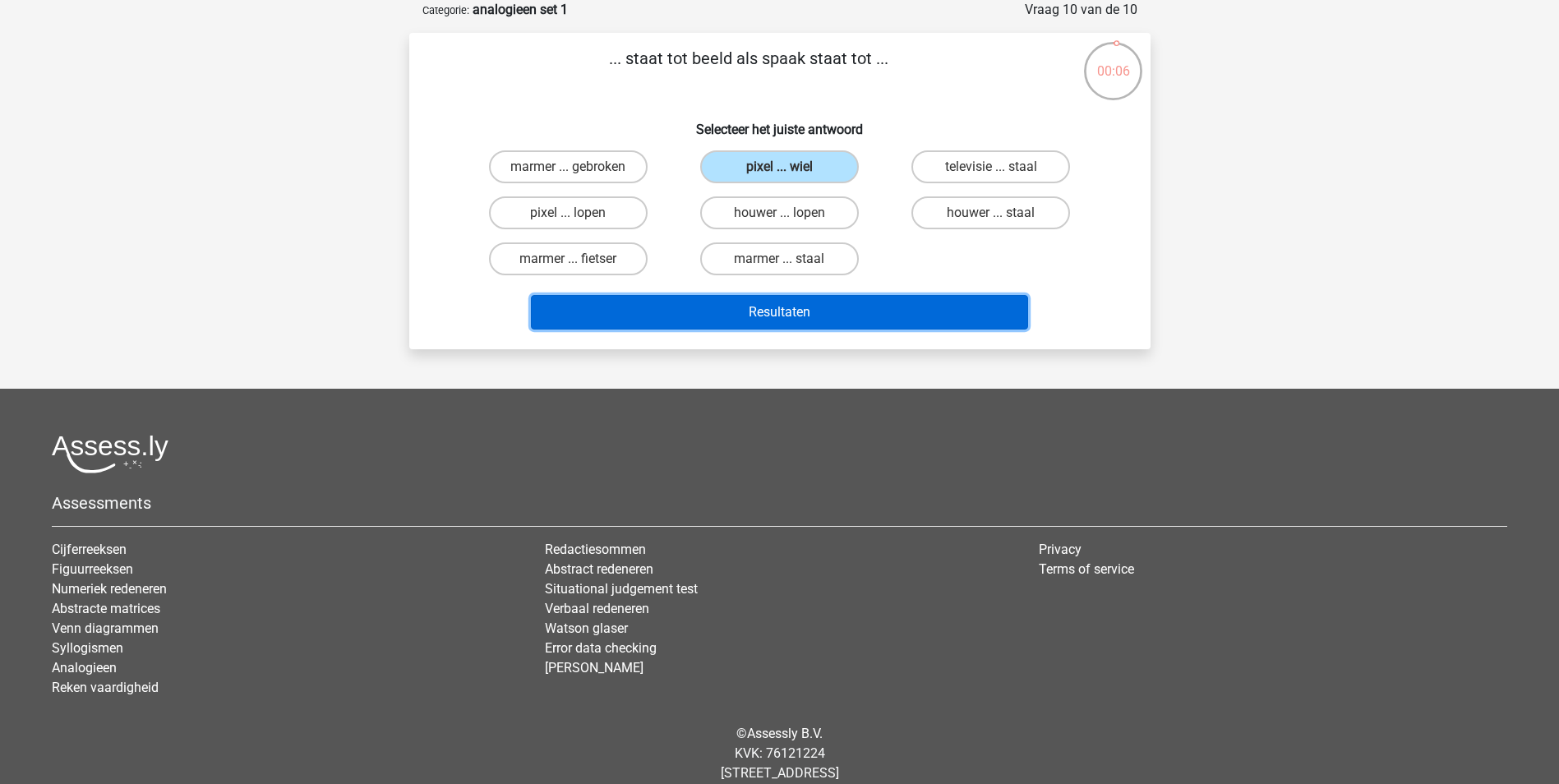
click at [802, 312] on button "Resultaten" at bounding box center [779, 312] width 497 height 35
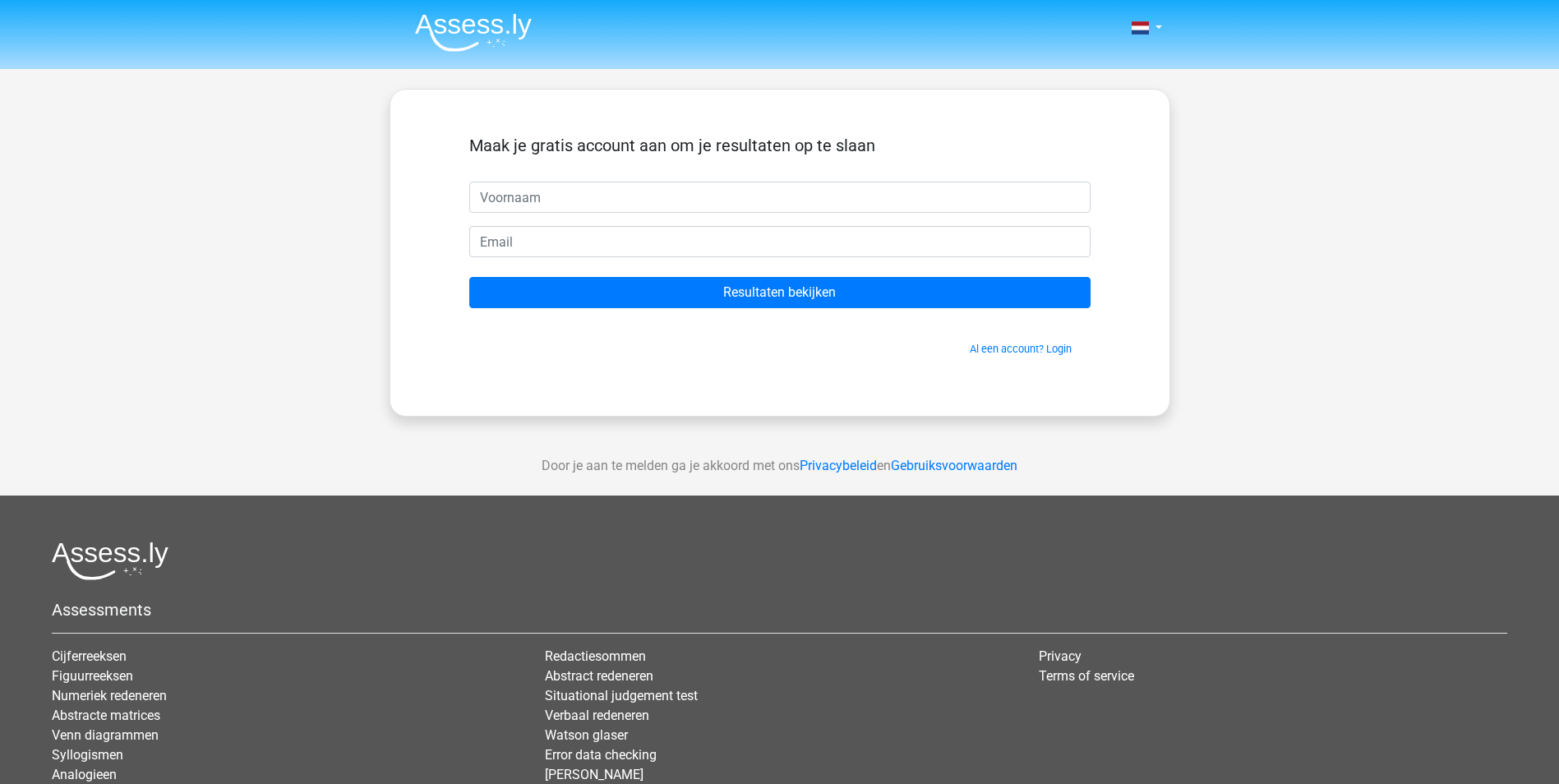
click at [848, 204] on input "text" at bounding box center [780, 196] width 622 height 31
type input "boy"
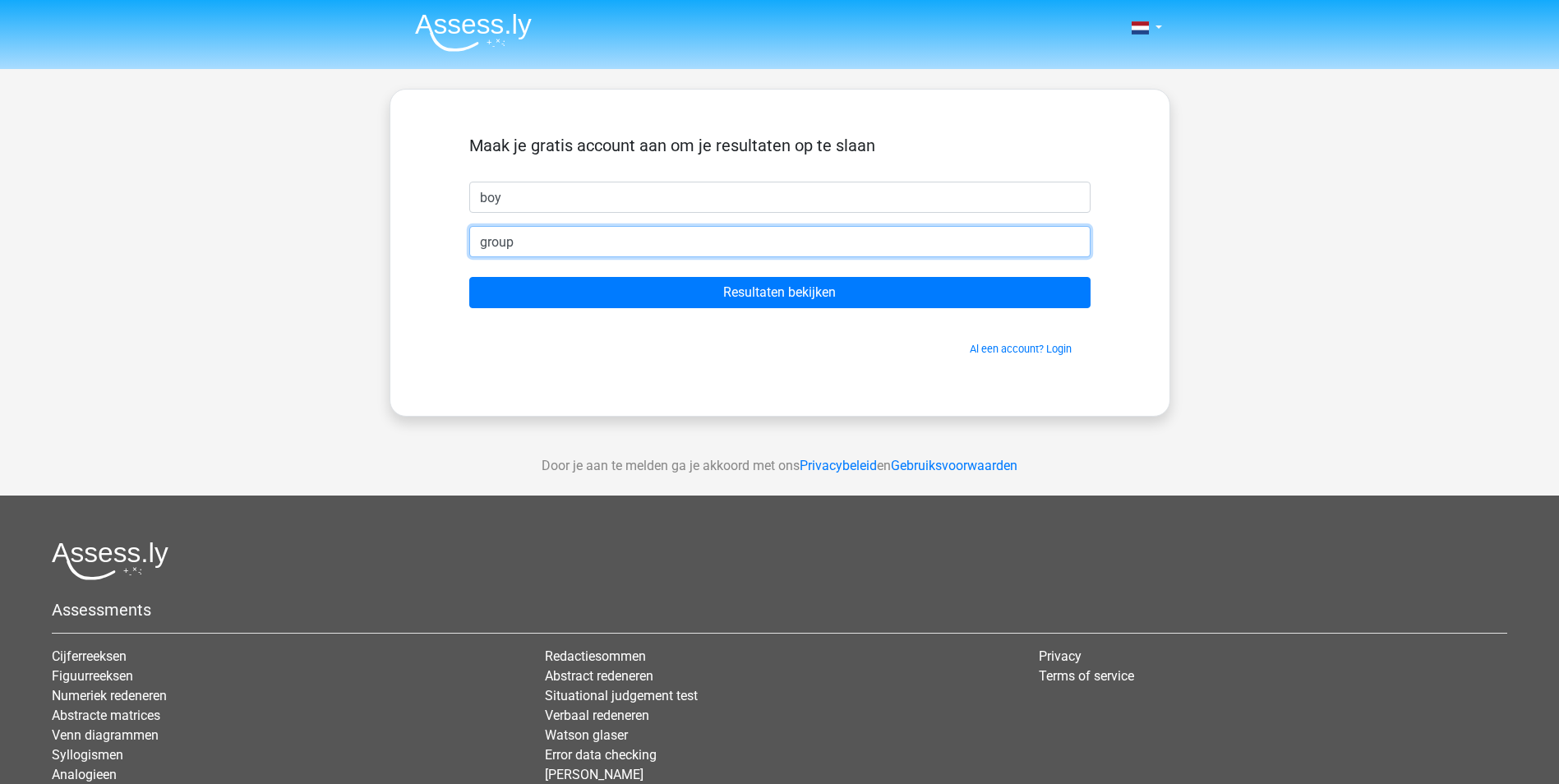
type input "[EMAIL_ADDRESS][DOMAIN_NAME]"
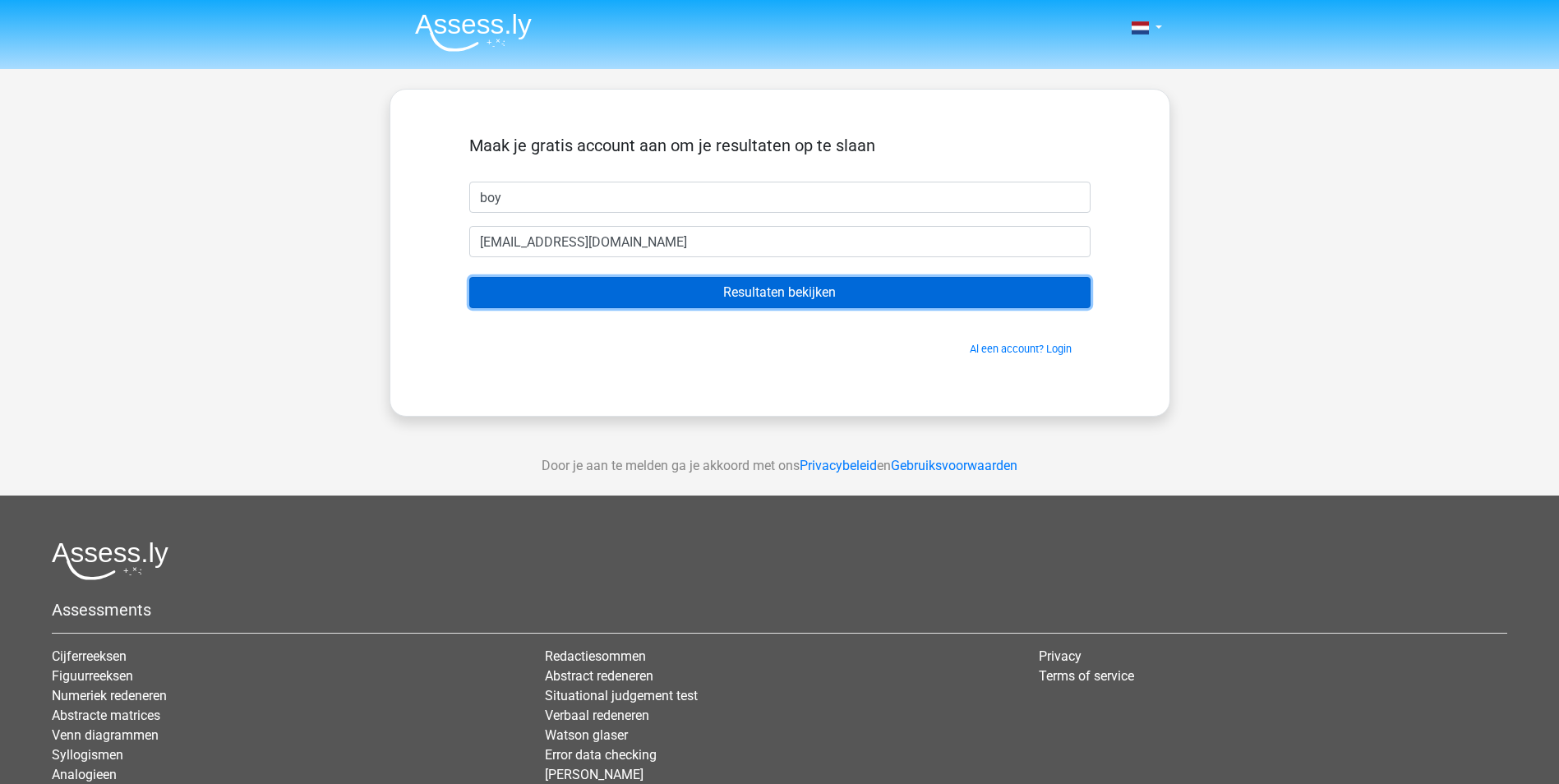
click at [470, 276] on input "Resultaten bekijken" at bounding box center [780, 292] width 622 height 31
click at [803, 291] on input "Resultaten bekijken" at bounding box center [780, 292] width 622 height 31
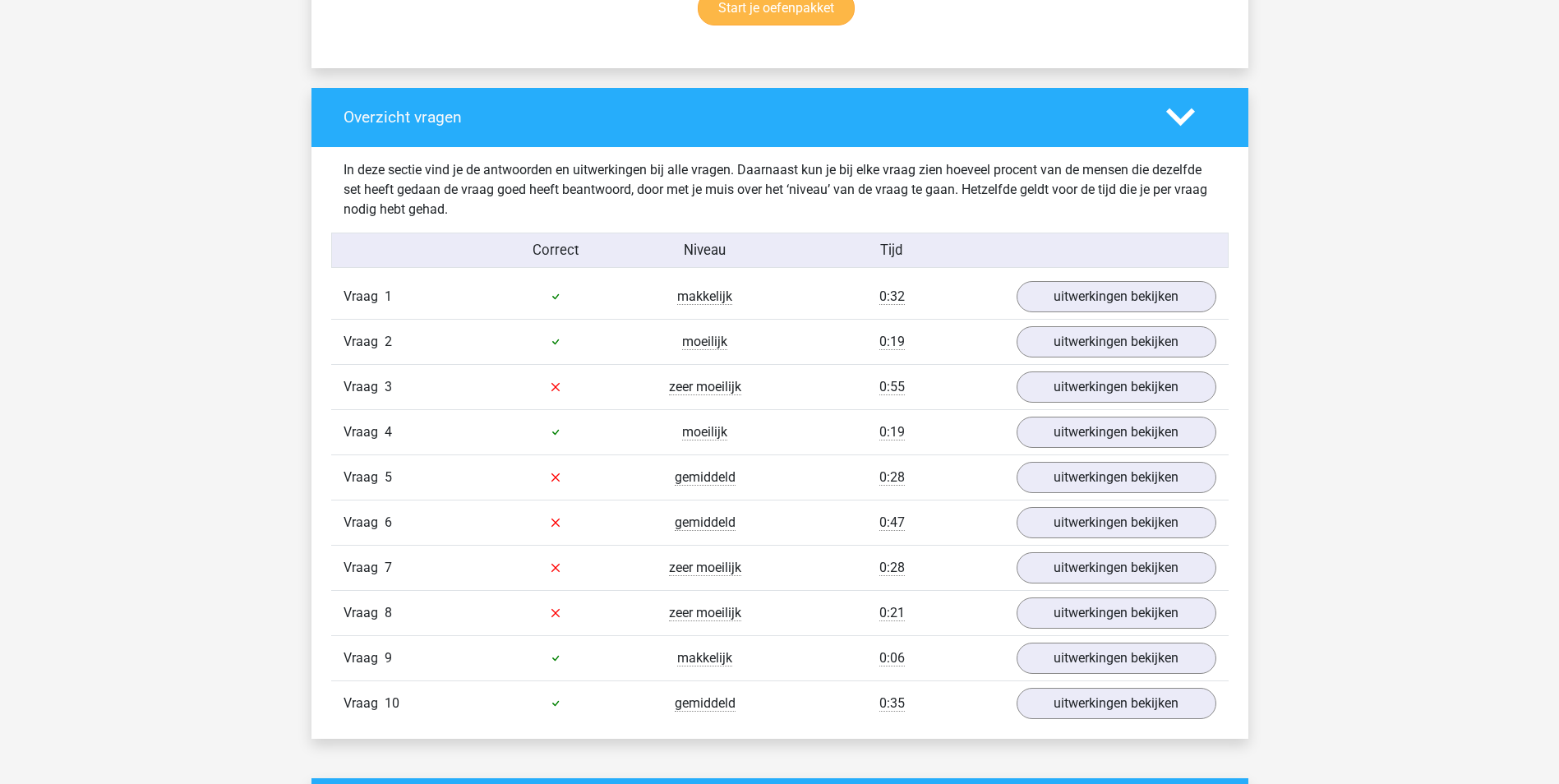
scroll to position [1150, 0]
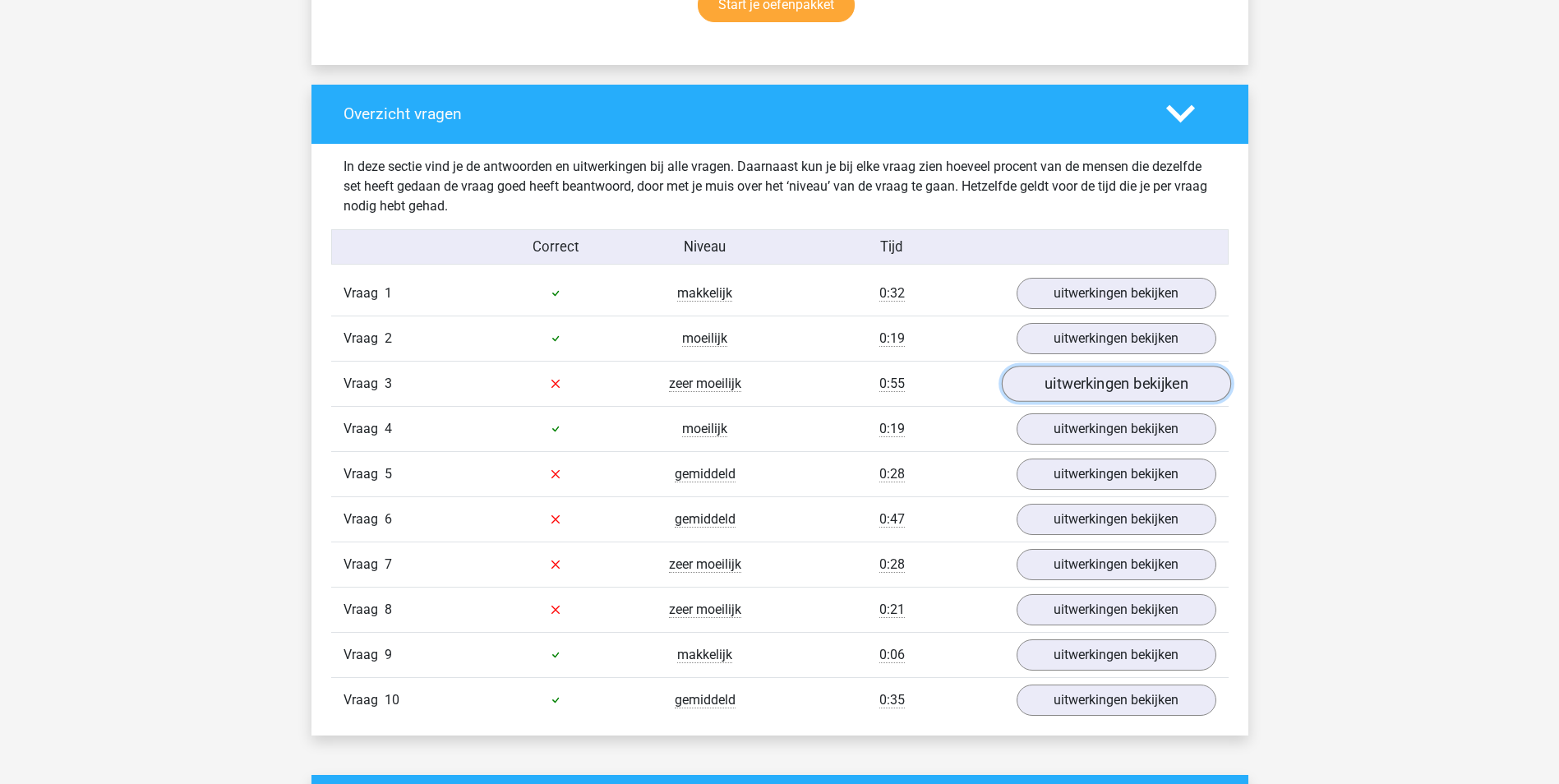
click at [1073, 392] on link "uitwerkingen bekijken" at bounding box center [1115, 383] width 229 height 36
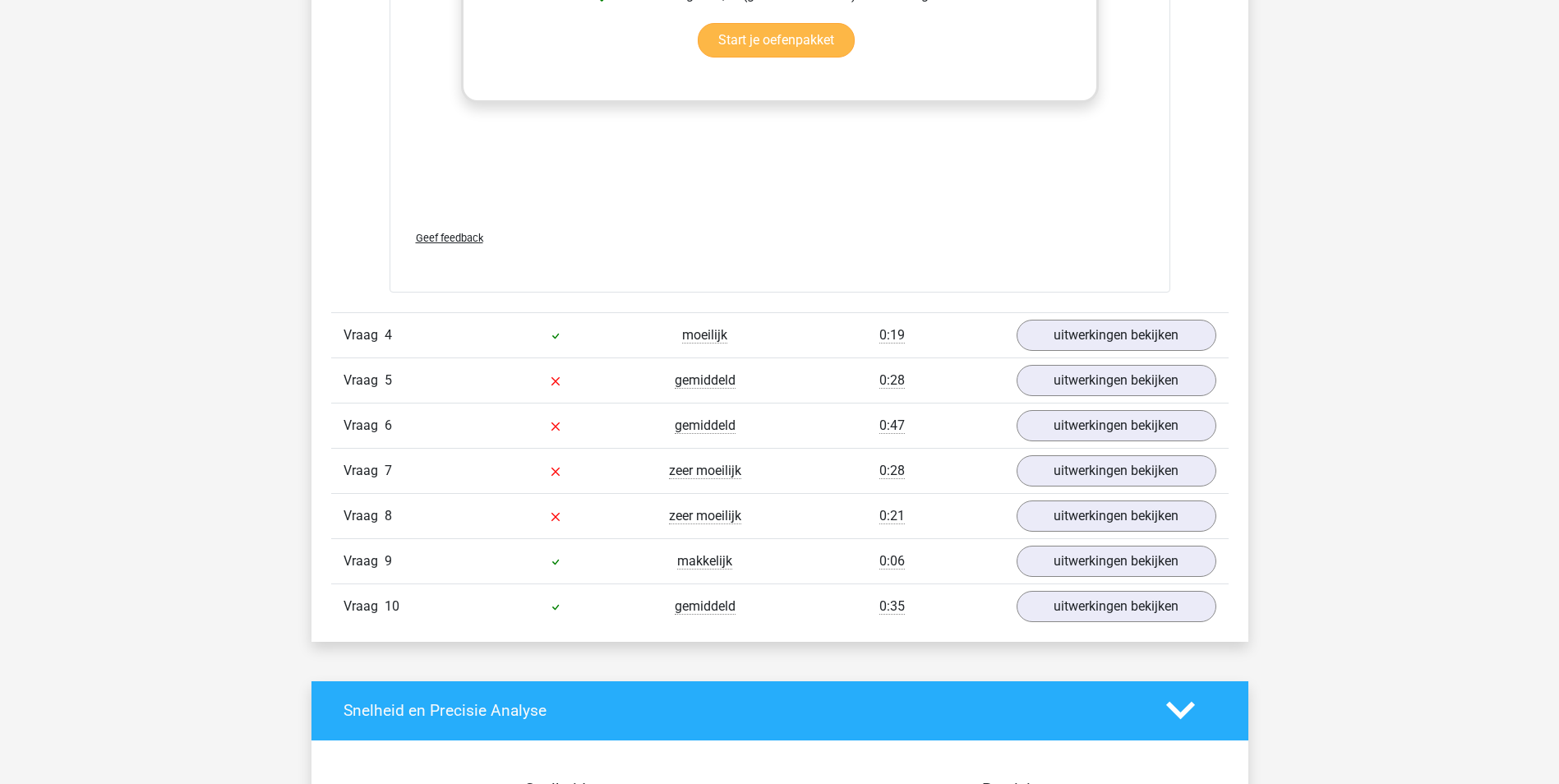
scroll to position [2135, 0]
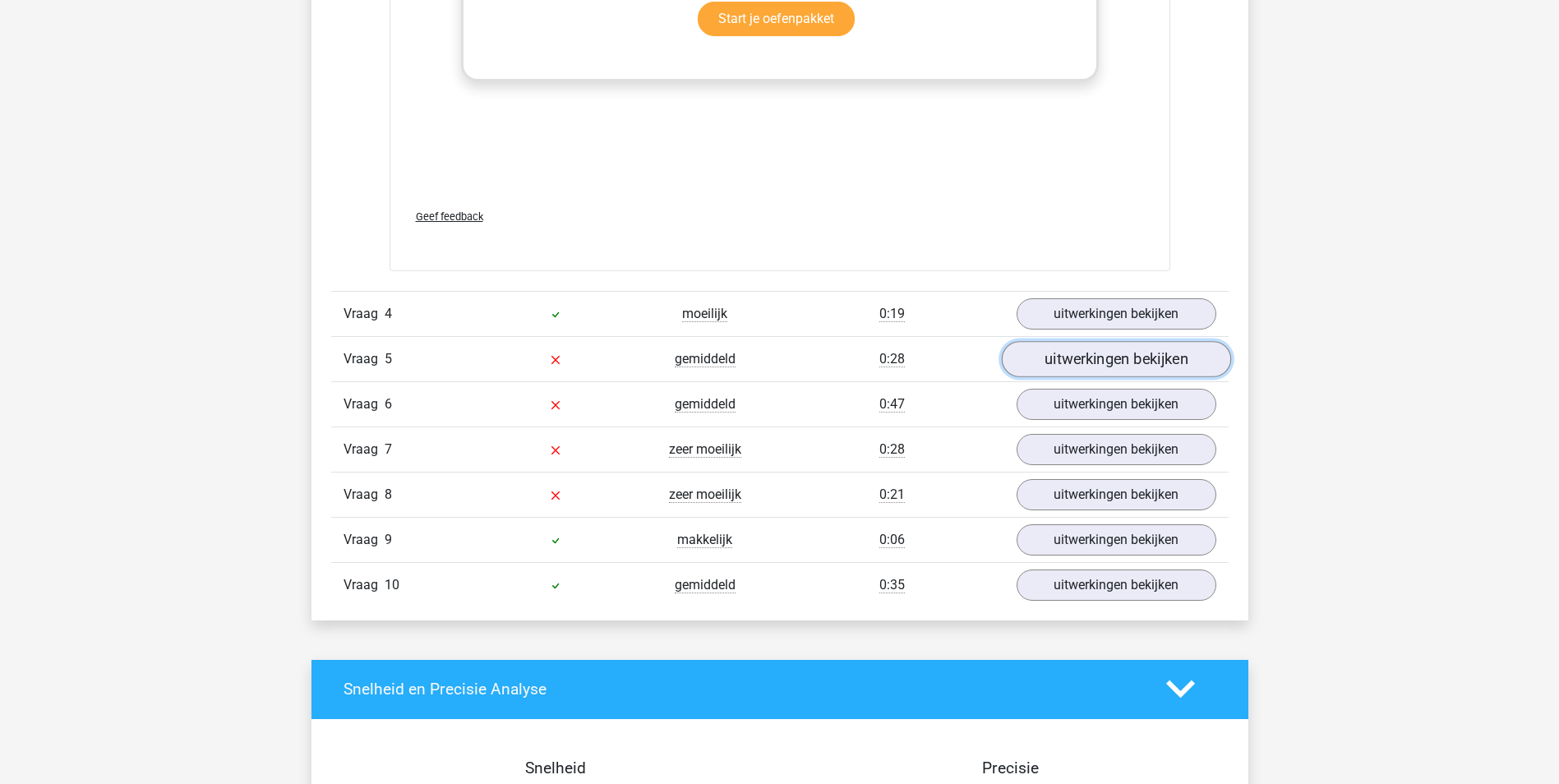
click at [1097, 360] on link "uitwerkingen bekijken" at bounding box center [1115, 358] width 229 height 36
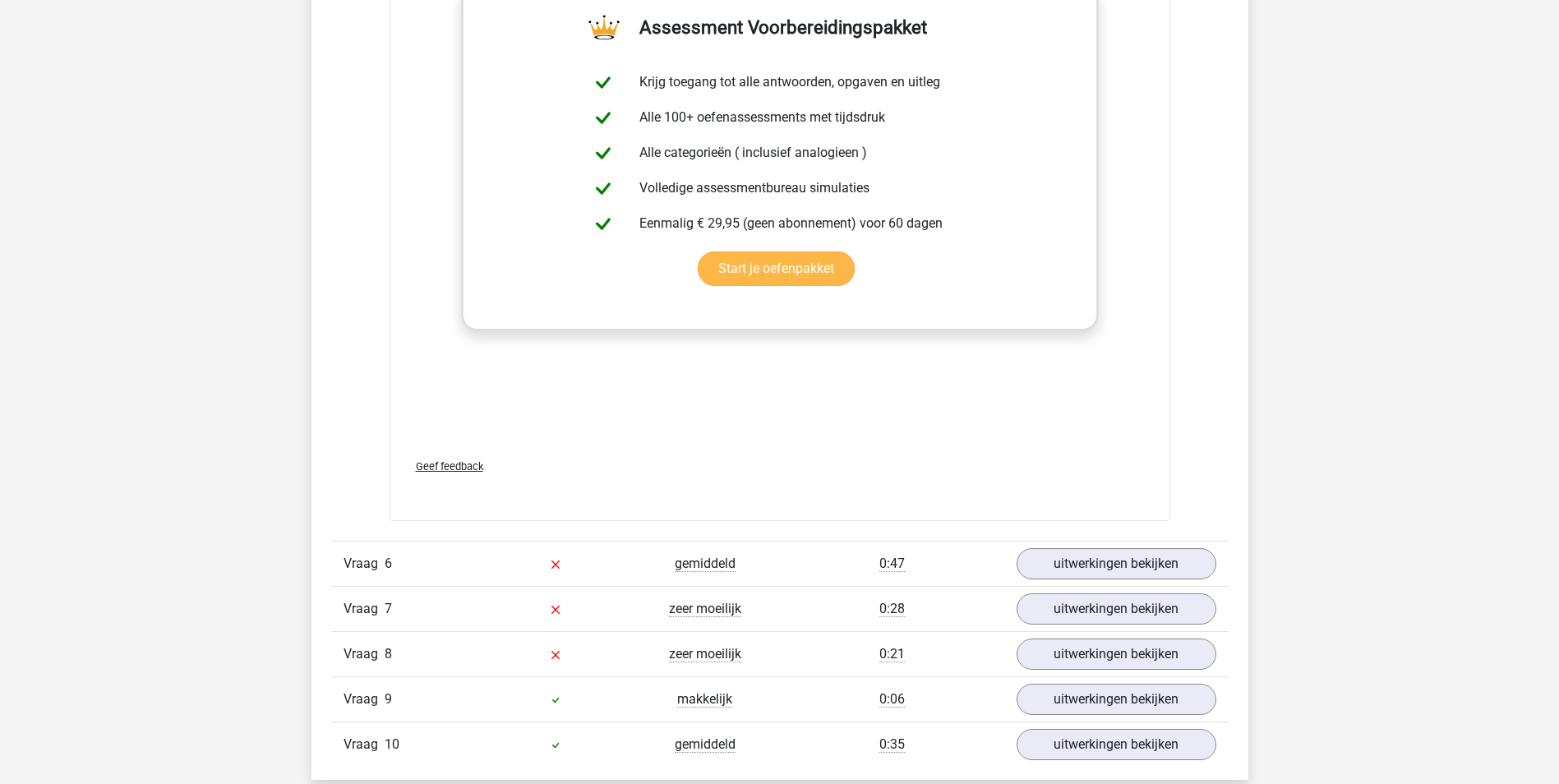
scroll to position [2956, 0]
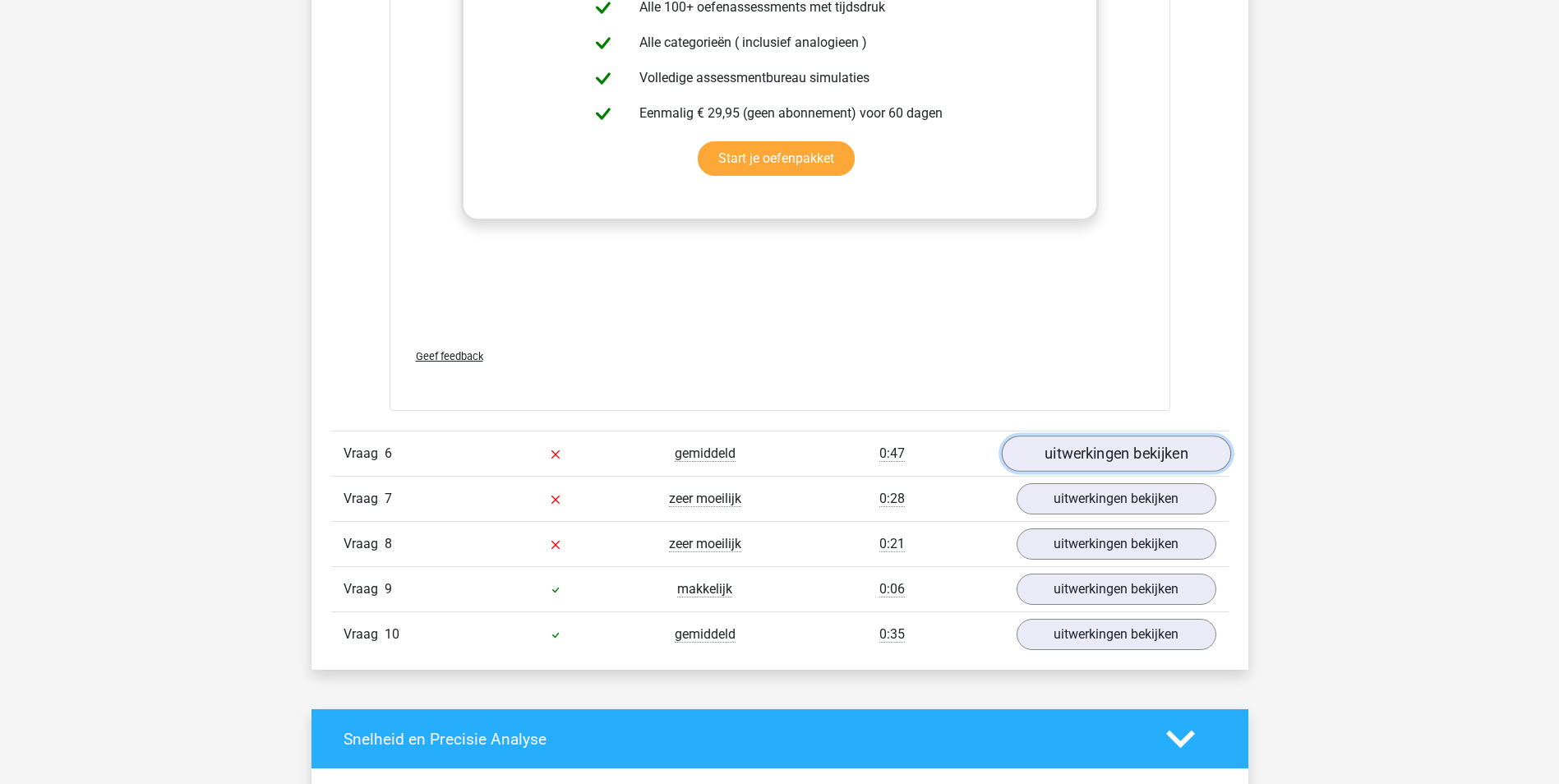
click at [1118, 455] on link "uitwerkingen bekijken" at bounding box center [1115, 453] width 229 height 36
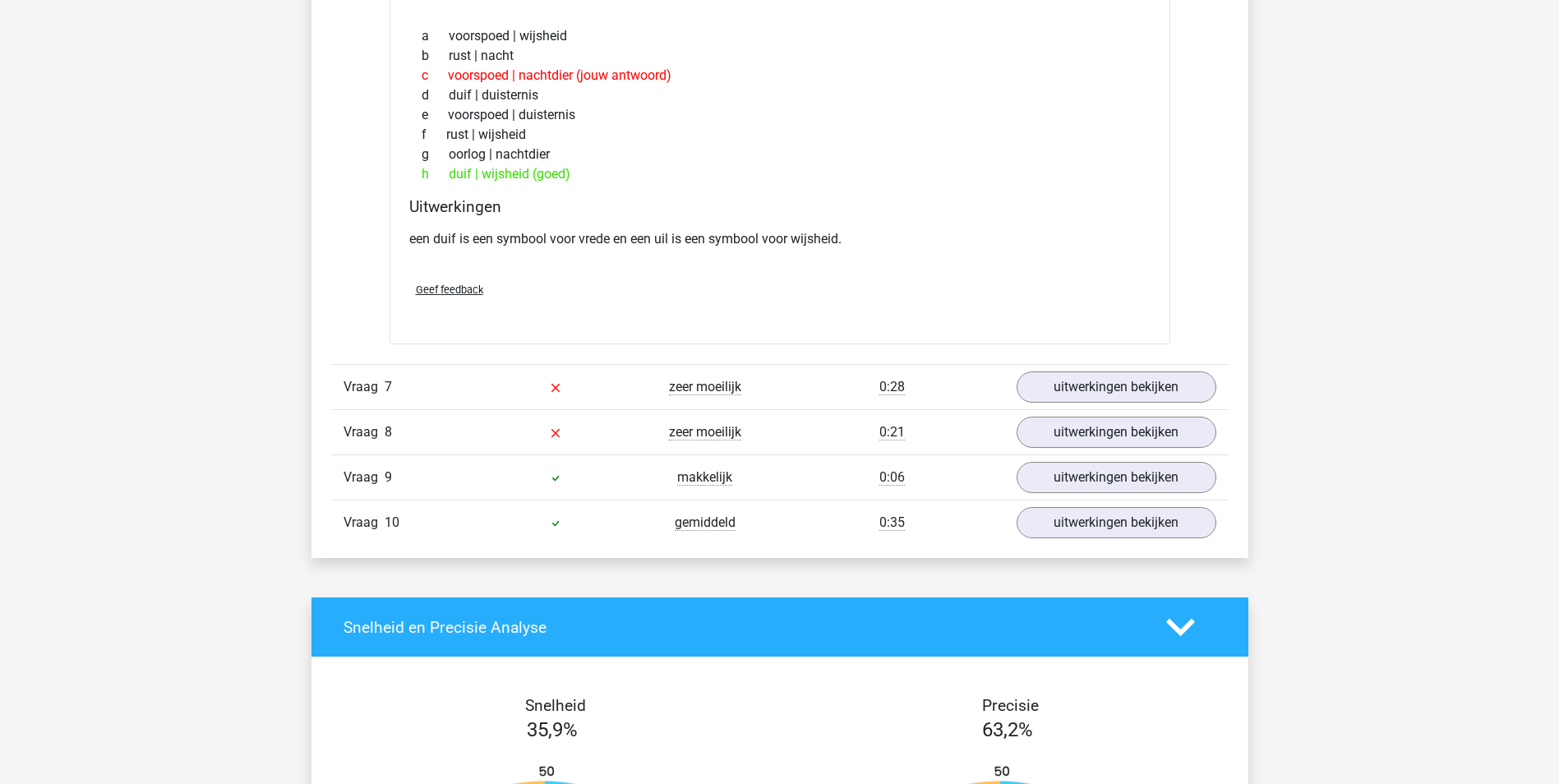
scroll to position [3450, 0]
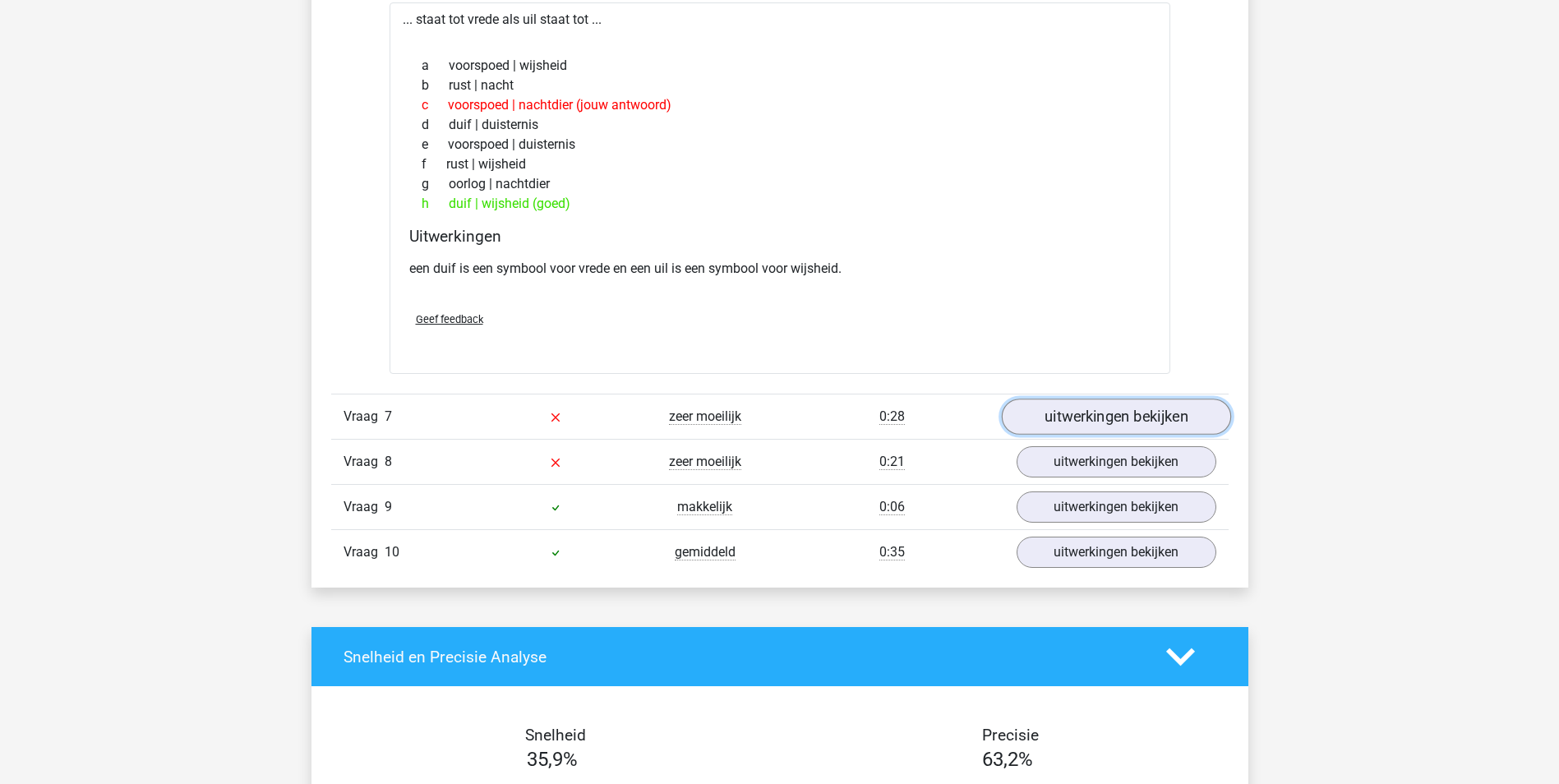
click at [1103, 412] on link "uitwerkingen bekijken" at bounding box center [1115, 416] width 229 height 36
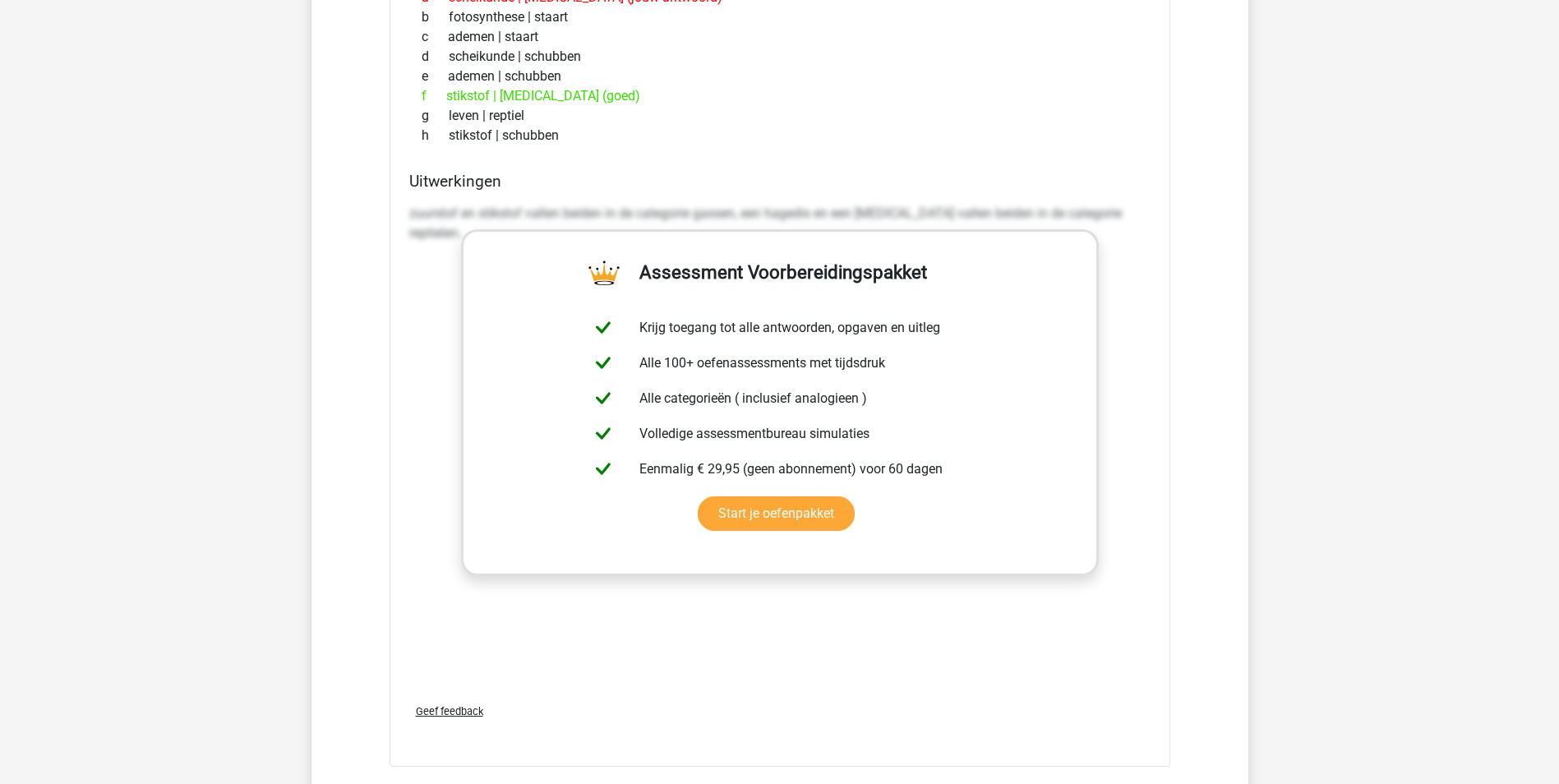
scroll to position [4271, 0]
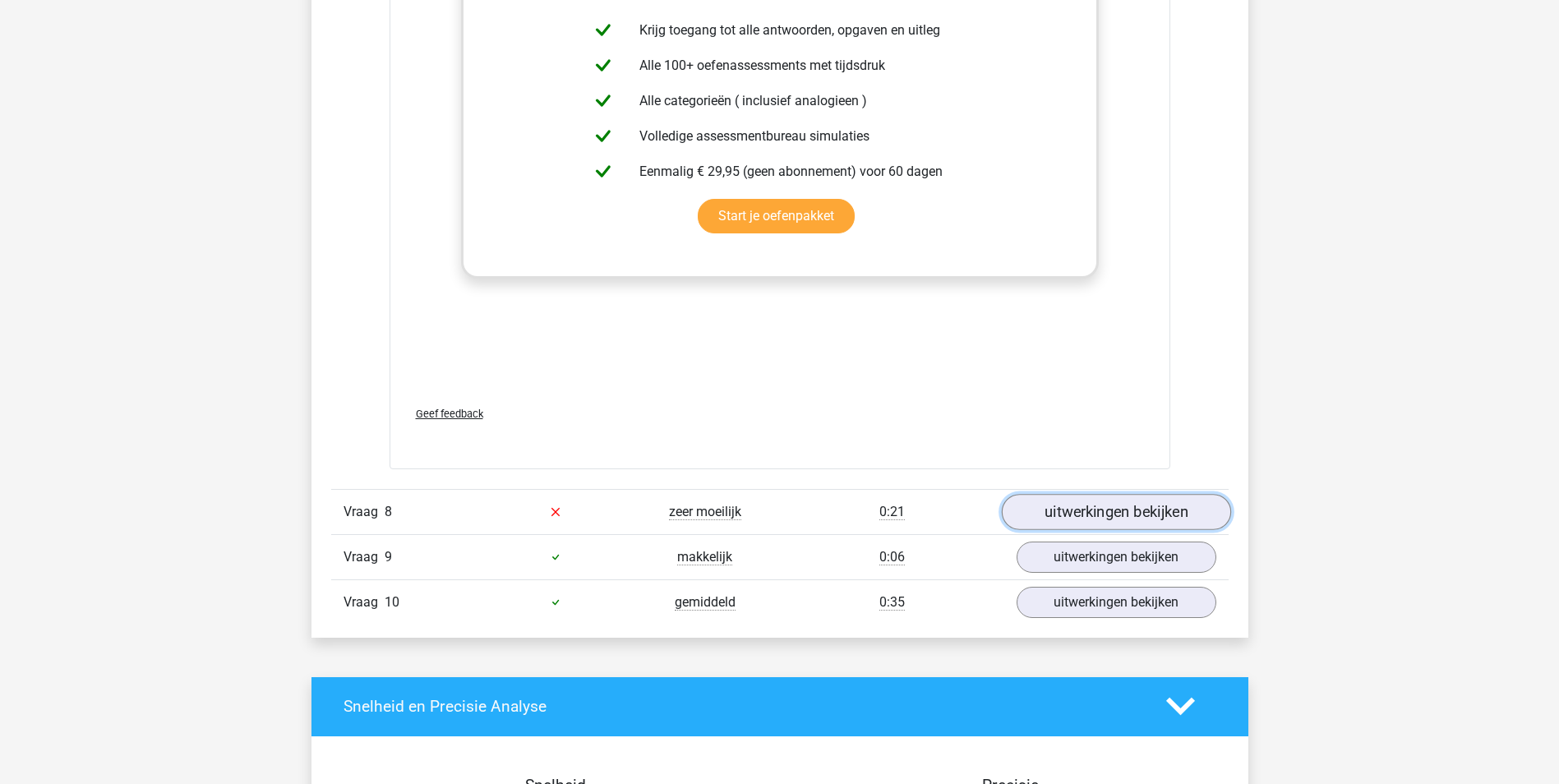
click at [1067, 516] on link "uitwerkingen bekijken" at bounding box center [1115, 511] width 229 height 36
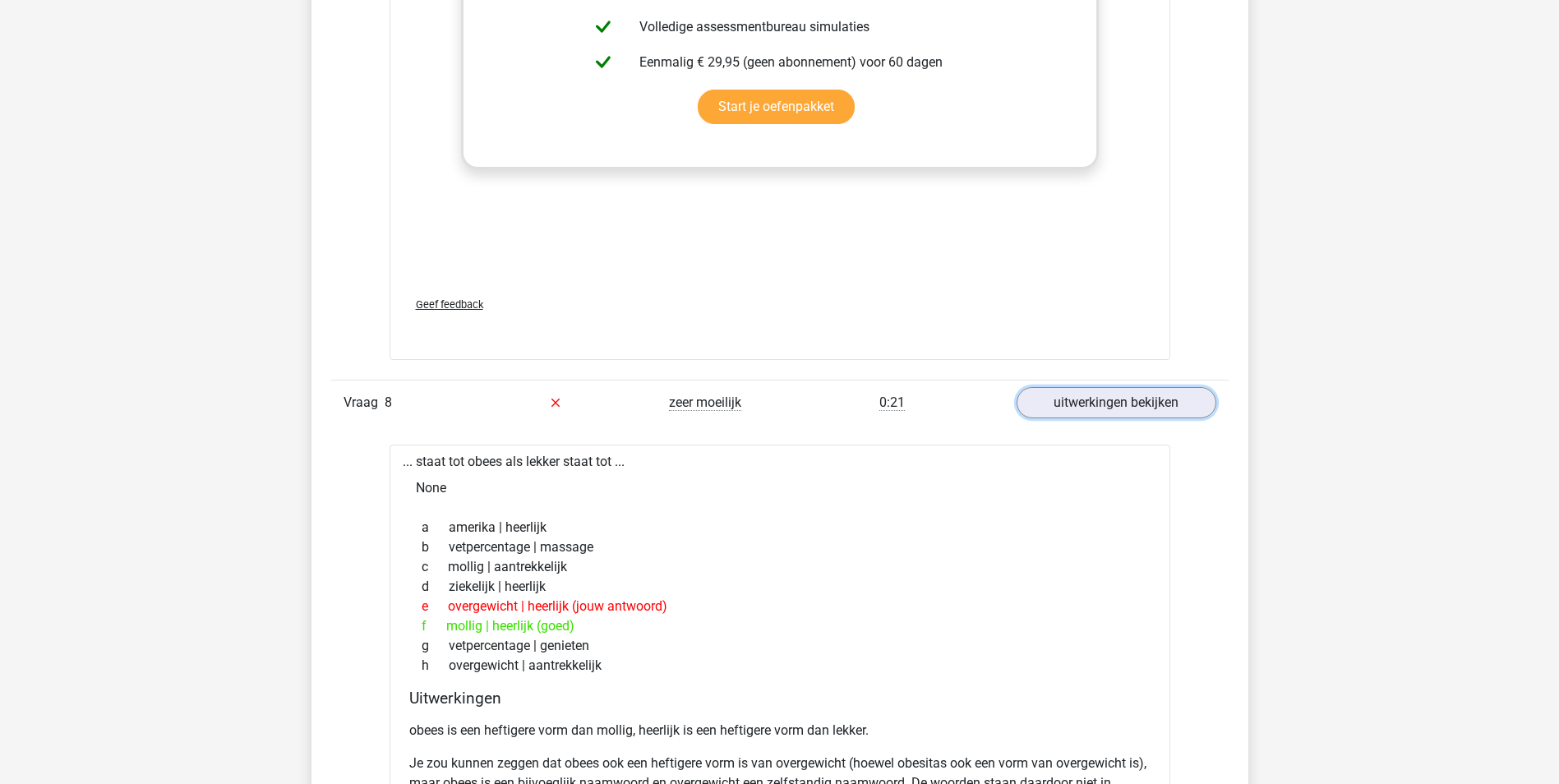
scroll to position [4682, 0]
